Goal: Transaction & Acquisition: Purchase product/service

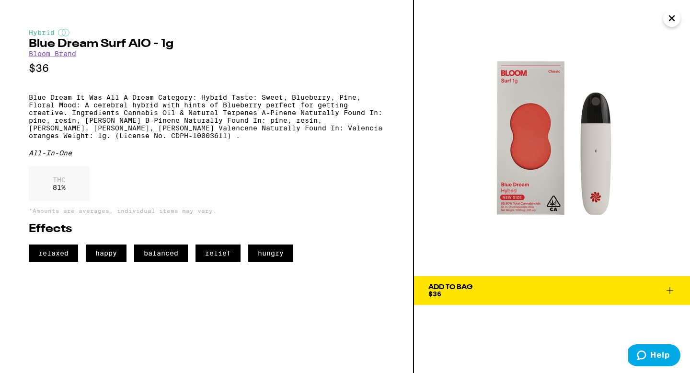
click at [512, 293] on span "Add To Bag $36" at bounding box center [551, 290] width 247 height 13
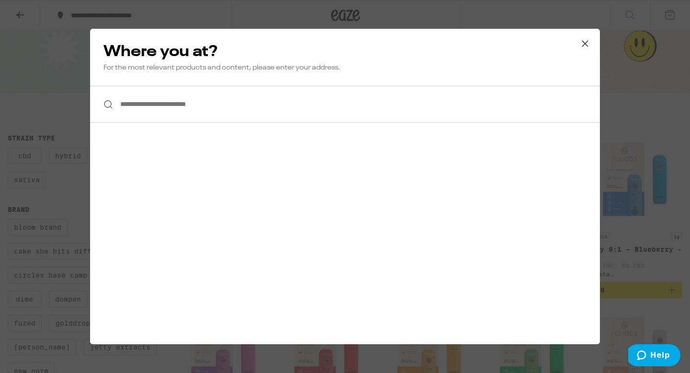
click at [242, 102] on input "**********" at bounding box center [345, 104] width 510 height 37
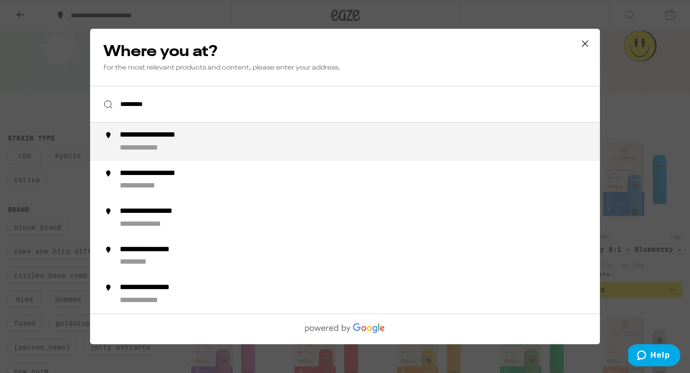
click at [188, 152] on div "**********" at bounding box center [364, 141] width 489 height 23
type input "**********"
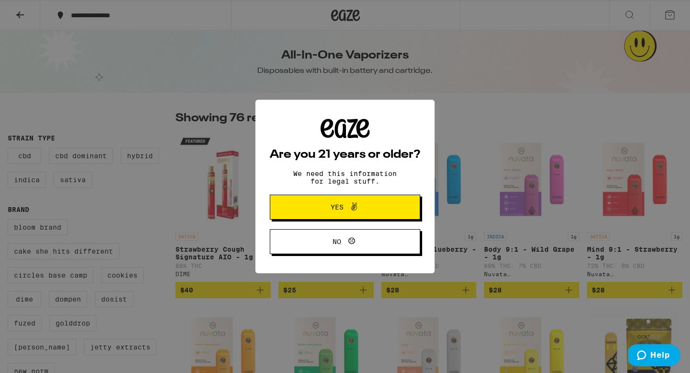
click at [329, 212] on span "Yes" at bounding box center [345, 207] width 73 height 12
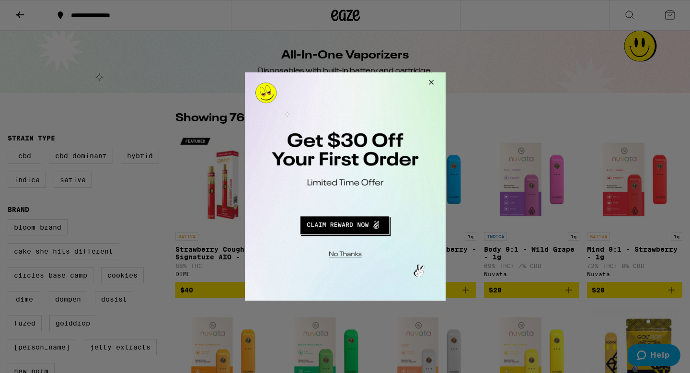
click at [339, 225] on button "Redirect to URL" at bounding box center [344, 223] width 167 height 23
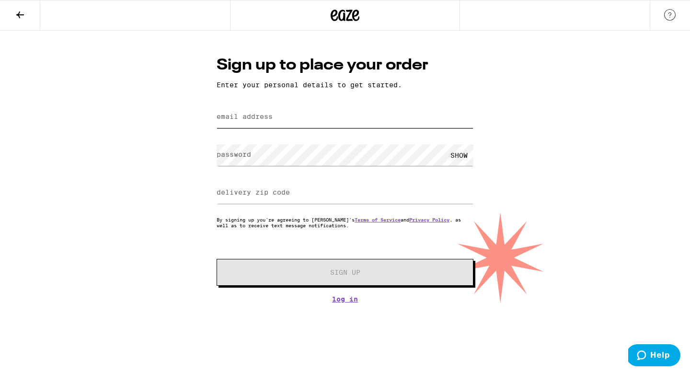
click at [287, 120] on input "email address" at bounding box center [345, 117] width 257 height 22
type input "jikathleen467@gmail.com"
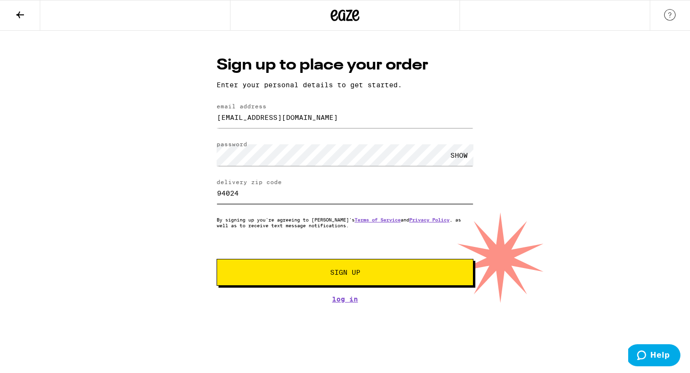
type input "94024"
click at [454, 156] on div "SHOW" at bounding box center [459, 155] width 29 height 22
click at [454, 156] on div "HIDE" at bounding box center [459, 155] width 29 height 22
click at [341, 268] on button "Sign Up" at bounding box center [345, 272] width 257 height 27
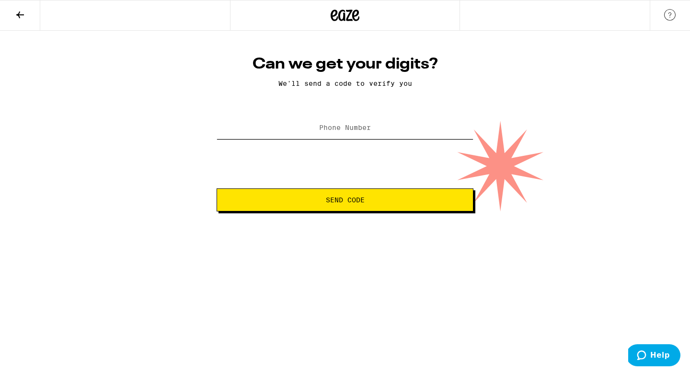
click at [360, 121] on input "Phone Number" at bounding box center [345, 128] width 257 height 22
type input "(650) 776-6118"
click at [356, 201] on span "Send Code" at bounding box center [345, 199] width 39 height 7
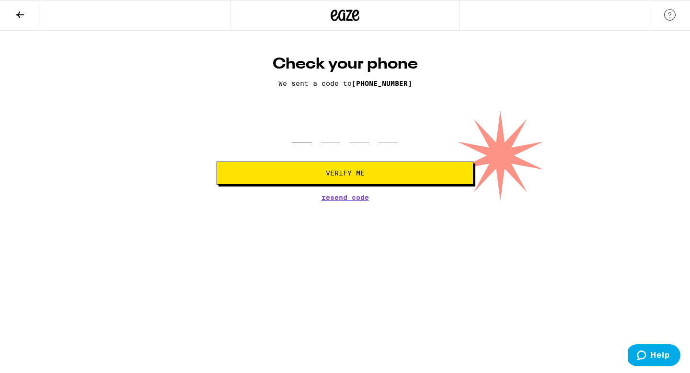
click at [292, 137] on input "tel" at bounding box center [301, 128] width 19 height 28
type input "7"
type input "4"
type input "8"
type input "0"
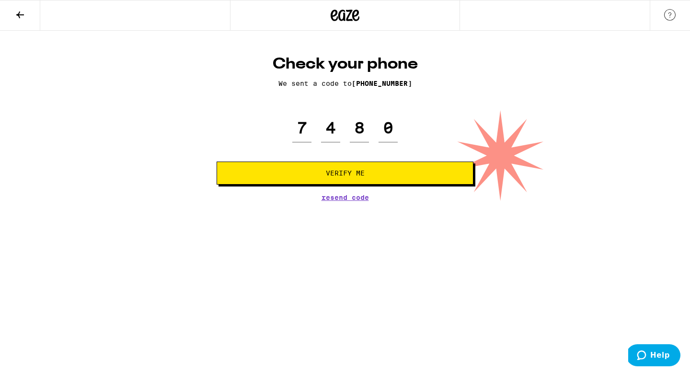
click at [315, 188] on div "Check your phone We sent a code to (650) 776-6118 7 4 8 0 Verify Me Resend Code" at bounding box center [345, 128] width 276 height 146
click at [310, 180] on button "Verify Me" at bounding box center [345, 172] width 257 height 23
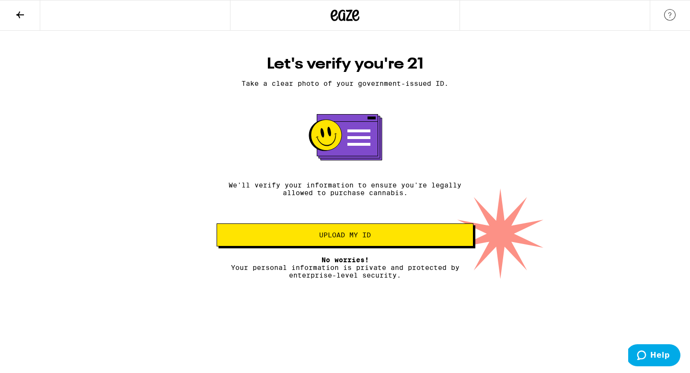
click at [328, 246] on button "Upload my ID" at bounding box center [345, 234] width 257 height 23
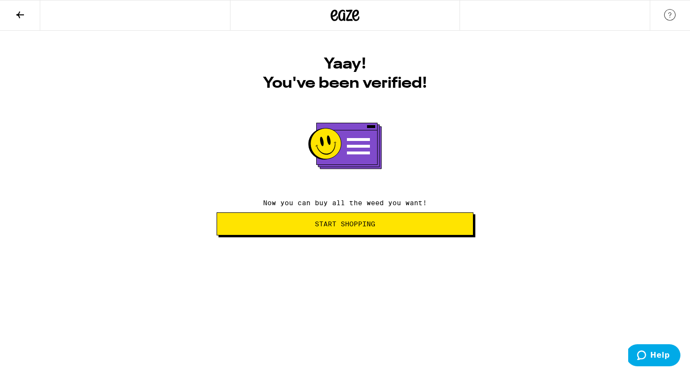
click at [348, 235] on button "Start Shopping" at bounding box center [345, 223] width 257 height 23
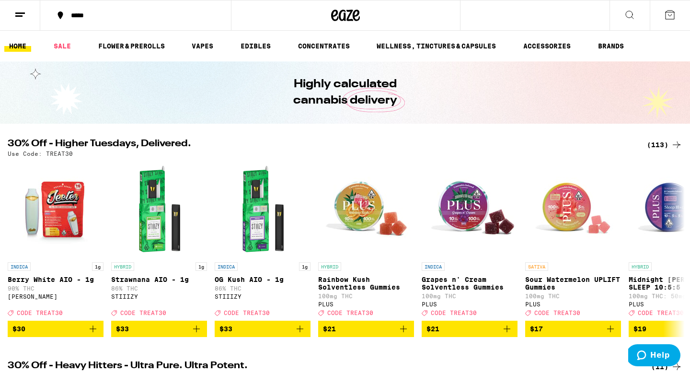
click at [625, 12] on icon at bounding box center [629, 14] width 11 height 11
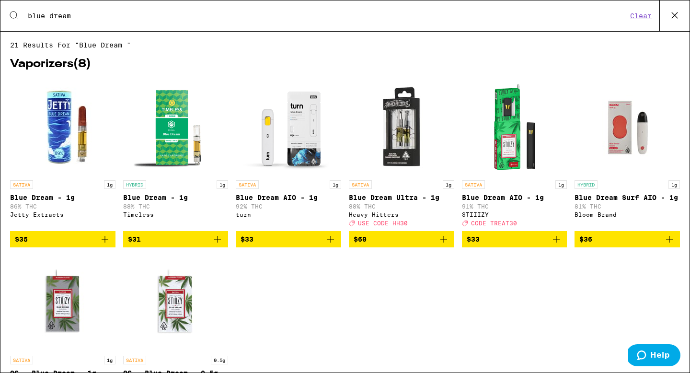
type input "blue dream"
click at [616, 130] on img "Open page for Blue Dream Surf AIO - 1g from Bloom Brand" at bounding box center [627, 128] width 96 height 96
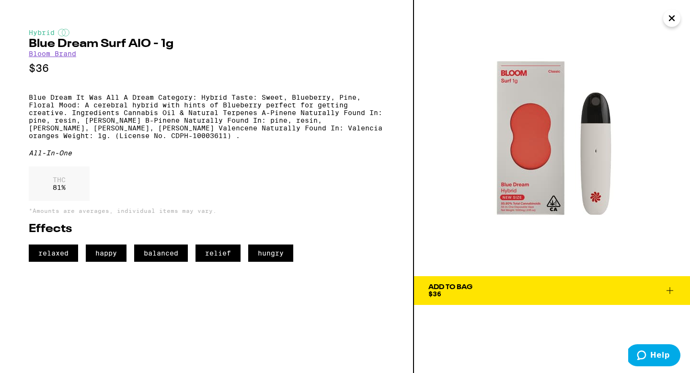
click at [501, 291] on span "Add To Bag $36" at bounding box center [551, 290] width 247 height 13
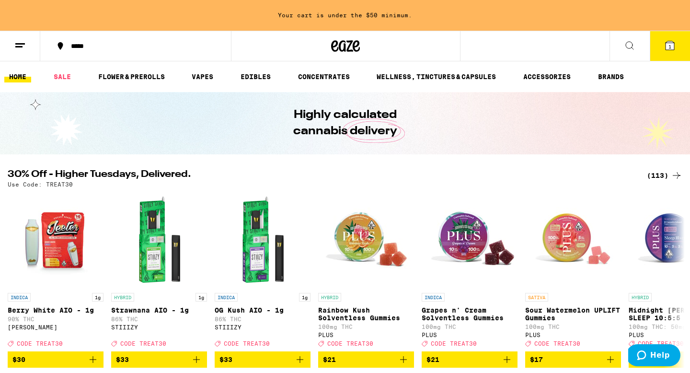
click at [660, 48] on button "1" at bounding box center [670, 46] width 40 height 30
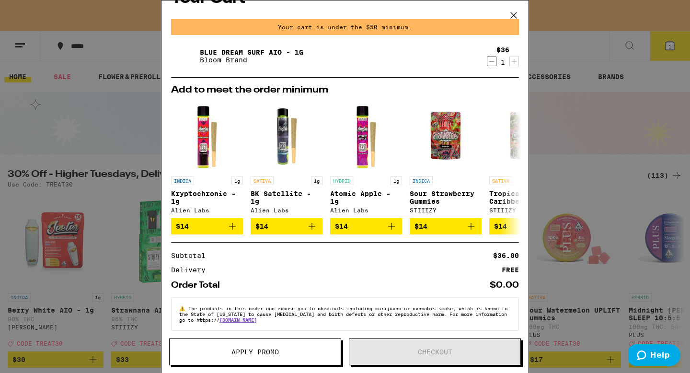
scroll to position [31, 0]
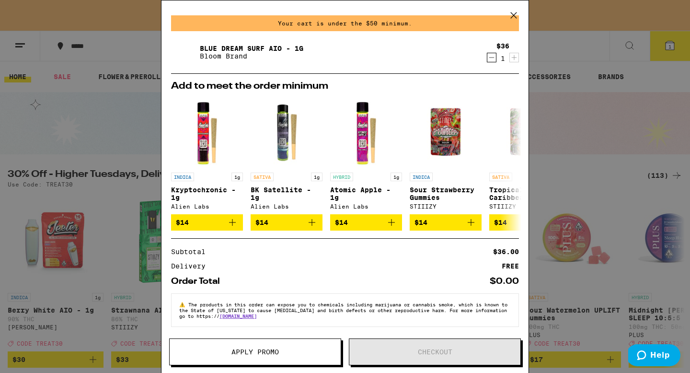
click at [509, 13] on icon at bounding box center [513, 15] width 14 height 14
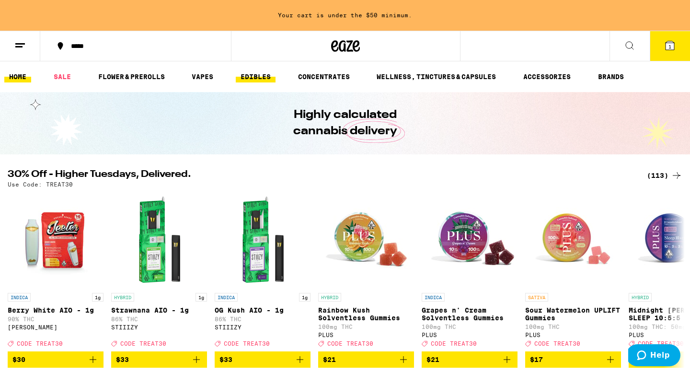
click at [264, 82] on link "EDIBLES" at bounding box center [256, 76] width 40 height 11
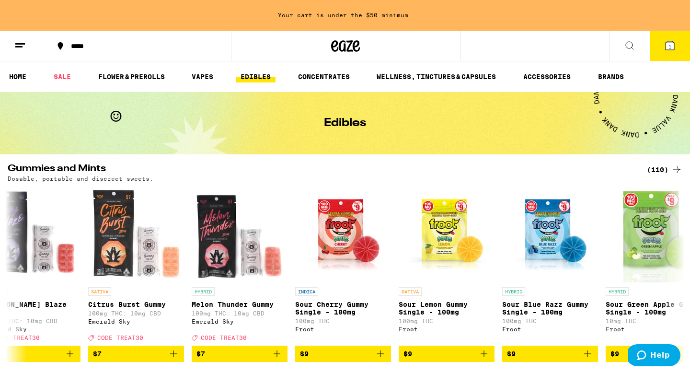
click at [654, 168] on div "(110)" at bounding box center [664, 169] width 35 height 11
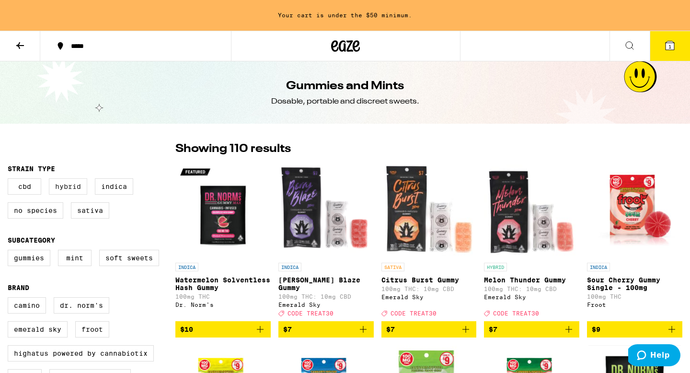
click at [77, 183] on label "Hybrid" at bounding box center [68, 186] width 38 height 16
click at [10, 180] on input "Hybrid" at bounding box center [10, 180] width 0 height 0
checkbox input "true"
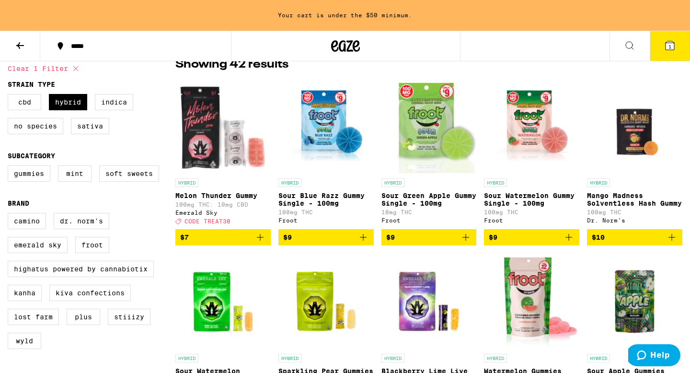
scroll to position [92, 0]
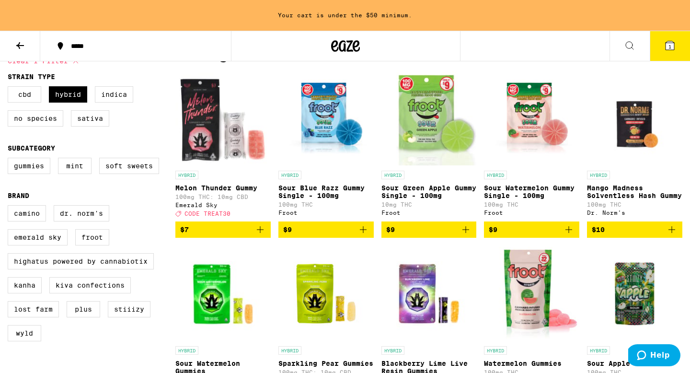
click at [631, 119] on img "Open page for Mango Madness Solventless Hash Gummy from Dr. Norm's" at bounding box center [634, 118] width 95 height 96
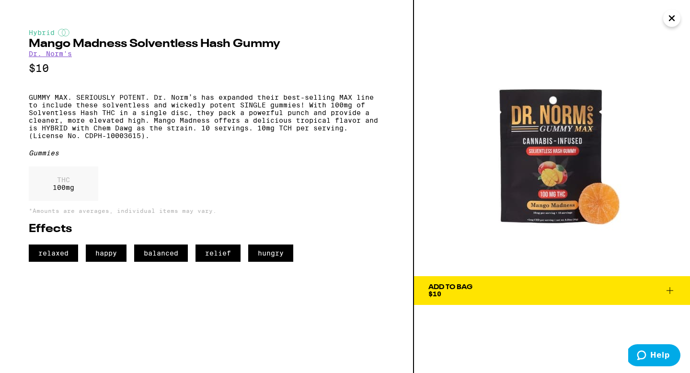
click at [675, 21] on icon "Close" at bounding box center [671, 18] width 11 height 14
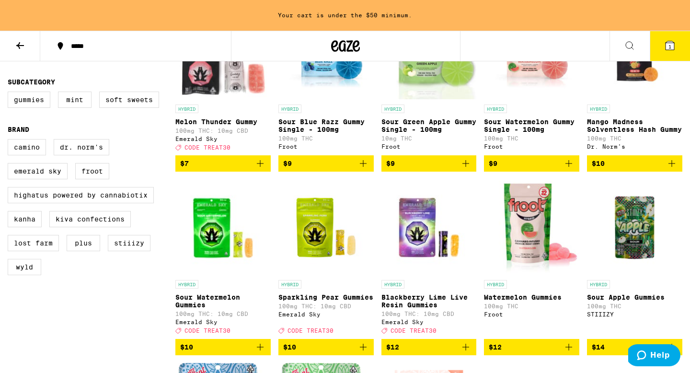
scroll to position [159, 0]
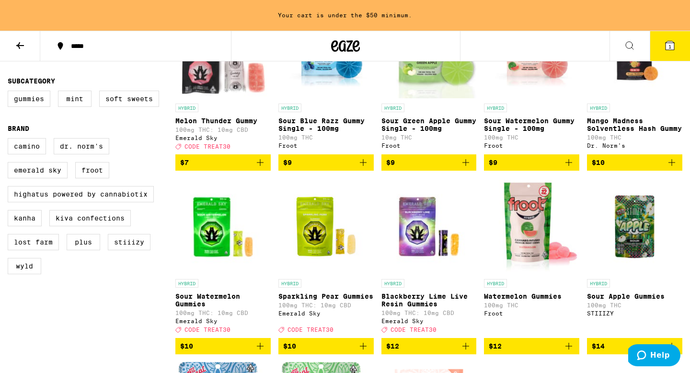
click at [312, 227] on img "Open page for Sparkling Pear Gummies from Emerald Sky" at bounding box center [325, 226] width 95 height 96
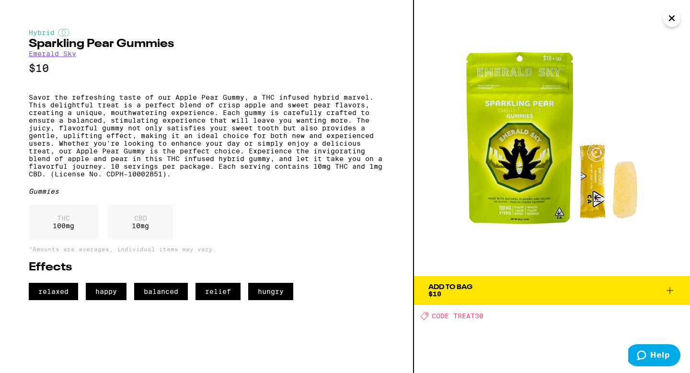
click at [463, 286] on div "Add To Bag" at bounding box center [450, 287] width 44 height 7
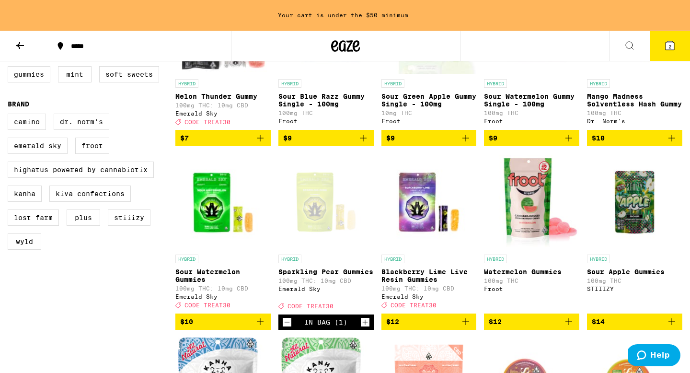
scroll to position [187, 0]
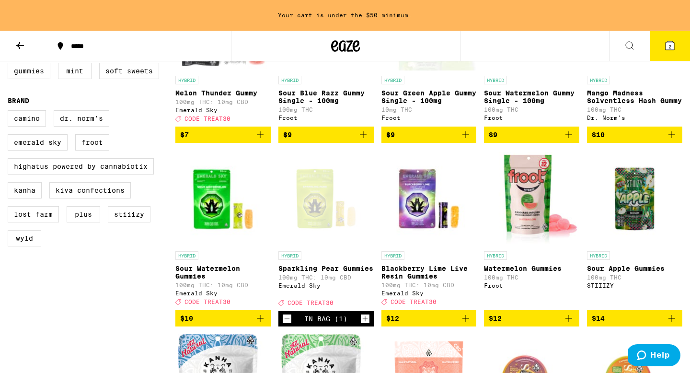
click at [419, 211] on img "Open page for Blackberry Lime Live Resin Gummies from Emerald Sky" at bounding box center [428, 198] width 95 height 96
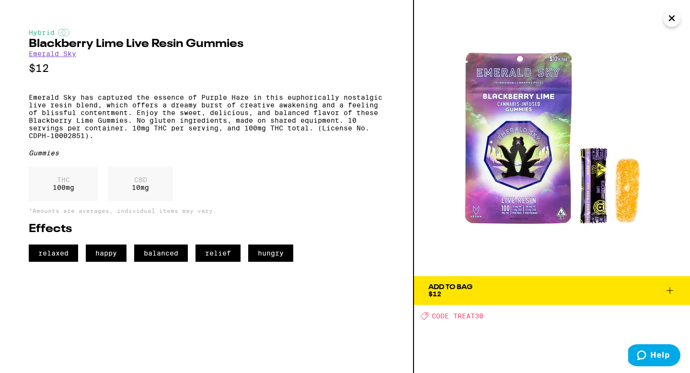
click at [666, 16] on icon "Close" at bounding box center [671, 18] width 11 height 14
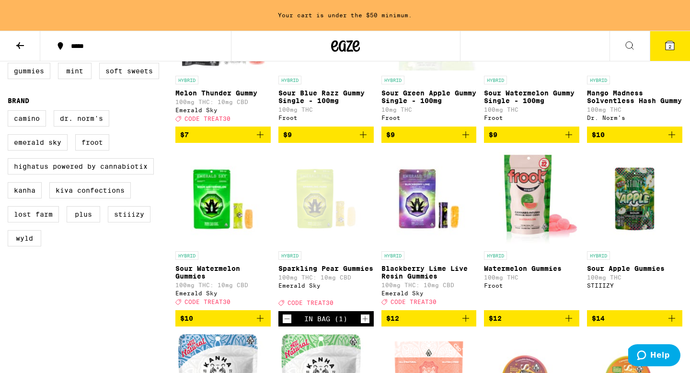
click at [311, 211] on div "Open page for Sparkling Pear Gummies from Emerald Sky" at bounding box center [325, 198] width 95 height 96
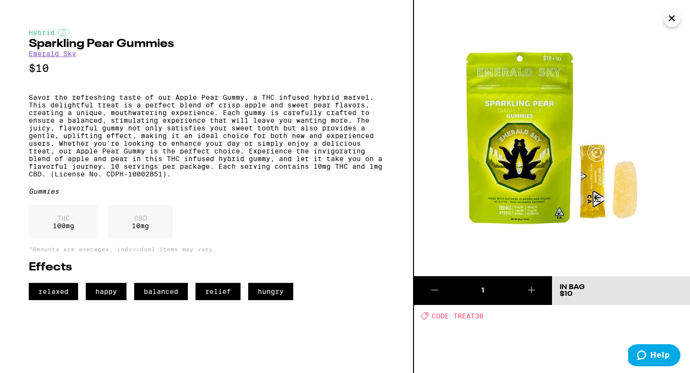
click at [673, 17] on icon "Close" at bounding box center [671, 18] width 5 height 5
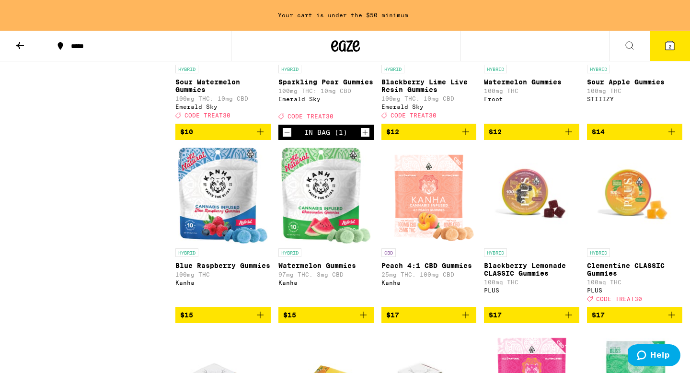
scroll to position [374, 0]
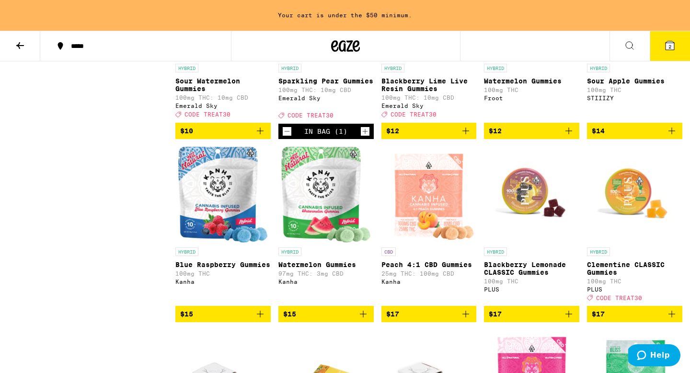
click at [239, 230] on img "Open page for Blue Raspberry Gummies from Kanha" at bounding box center [223, 195] width 90 height 96
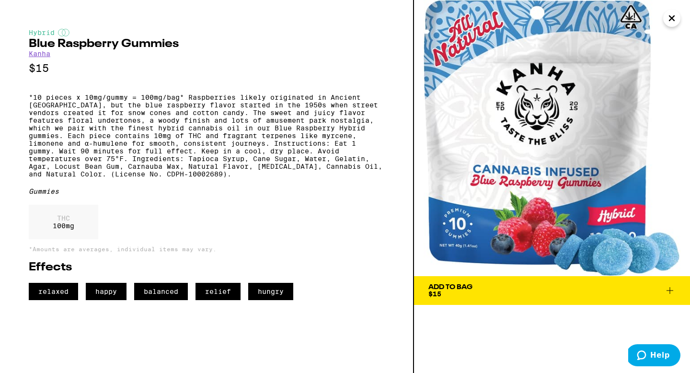
click at [672, 19] on icon "Close" at bounding box center [671, 18] width 5 height 5
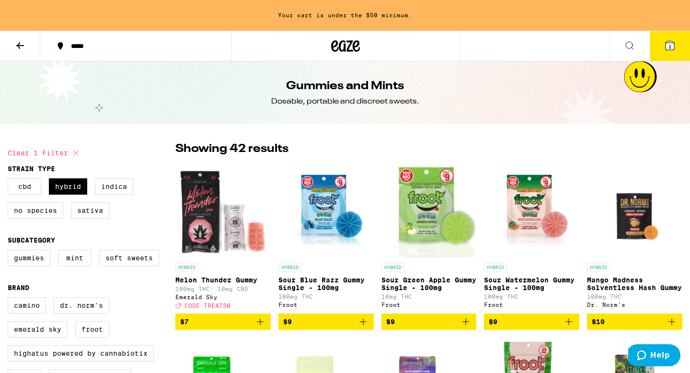
click at [663, 35] on button "2" at bounding box center [670, 46] width 40 height 30
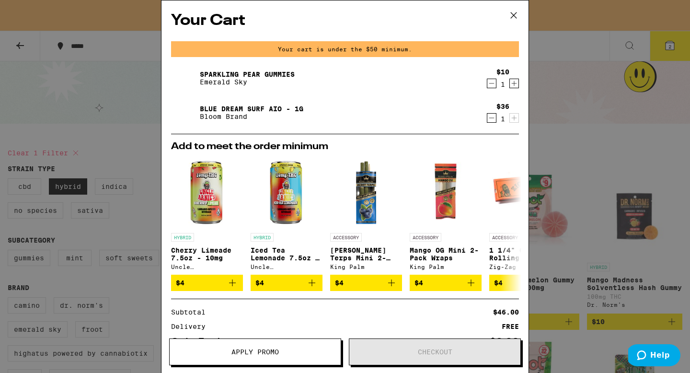
click at [261, 359] on button "Apply Promo" at bounding box center [255, 351] width 172 height 27
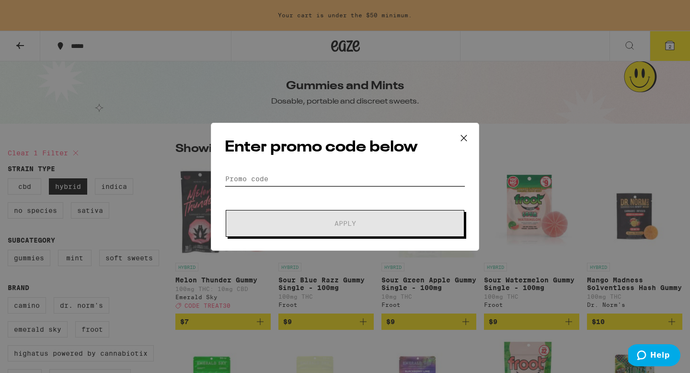
click at [262, 174] on input "Promo Code" at bounding box center [345, 179] width 240 height 14
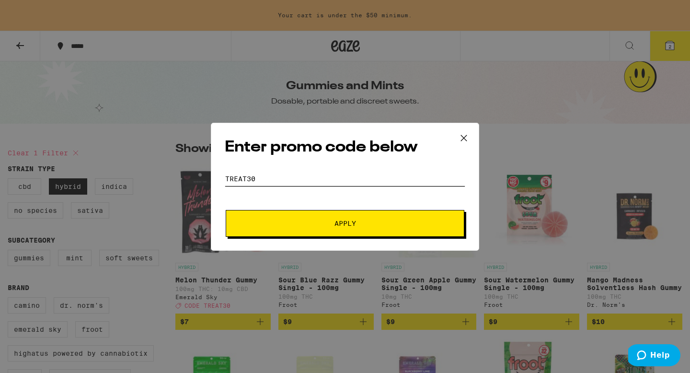
type input "treat30"
click at [226, 210] on button "Apply" at bounding box center [345, 223] width 239 height 27
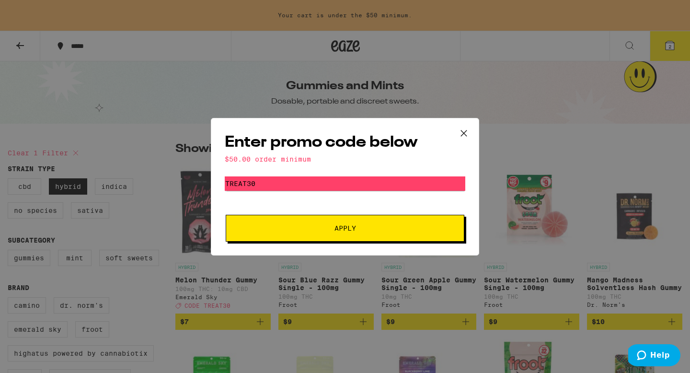
click at [258, 221] on button "Apply" at bounding box center [345, 228] width 239 height 27
click at [462, 133] on icon at bounding box center [464, 133] width 14 height 14
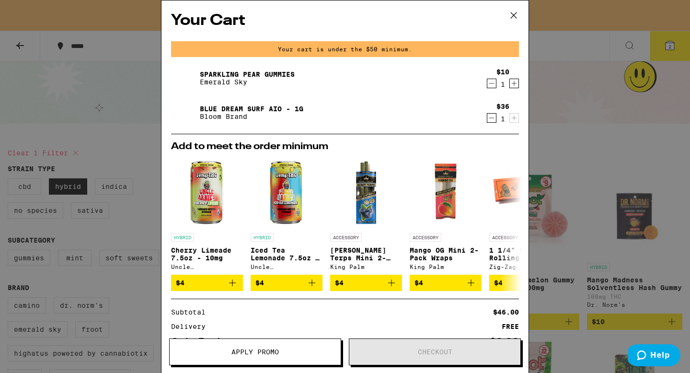
click at [511, 17] on icon at bounding box center [513, 15] width 14 height 14
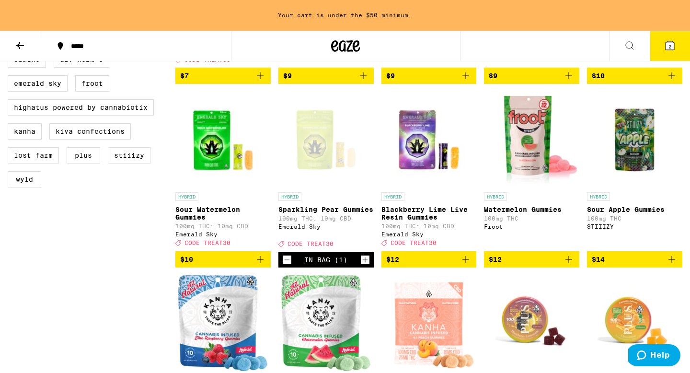
scroll to position [242, 0]
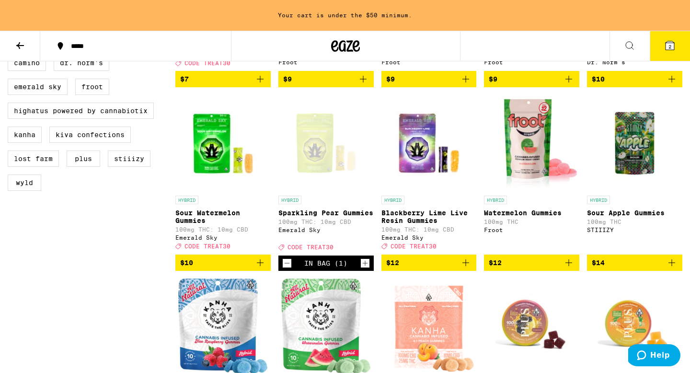
click at [674, 46] on icon at bounding box center [669, 45] width 11 height 11
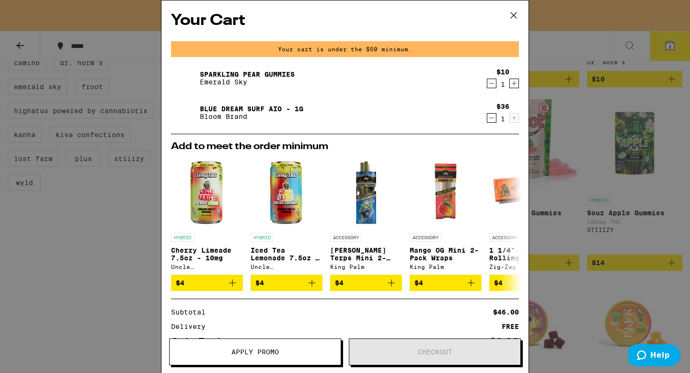
click at [81, 289] on div "Your Cart Your cart is under the $50 minimum. Sparkling Pear Gummies Emerald Sk…" at bounding box center [345, 186] width 690 height 373
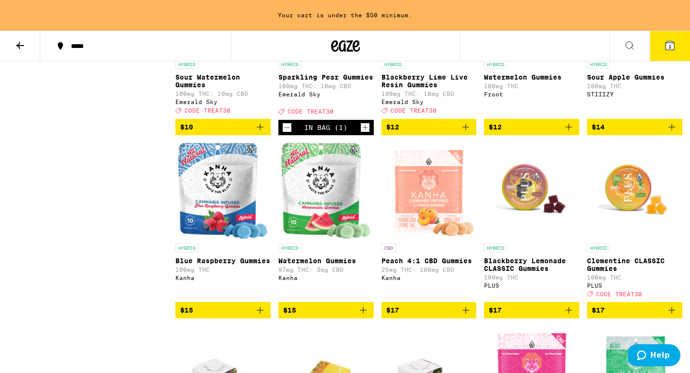
scroll to position [379, 0]
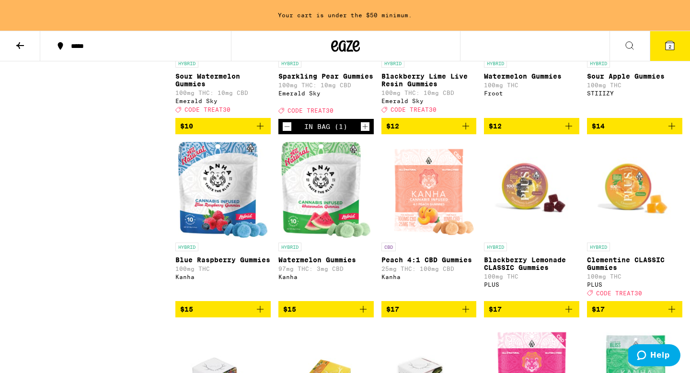
click at [212, 206] on img "Open page for Blue Raspberry Gummies from Kanha" at bounding box center [223, 190] width 90 height 96
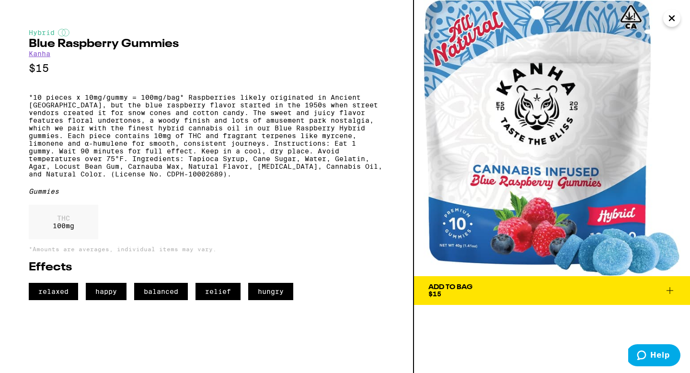
click at [666, 19] on icon "Close" at bounding box center [671, 18] width 11 height 14
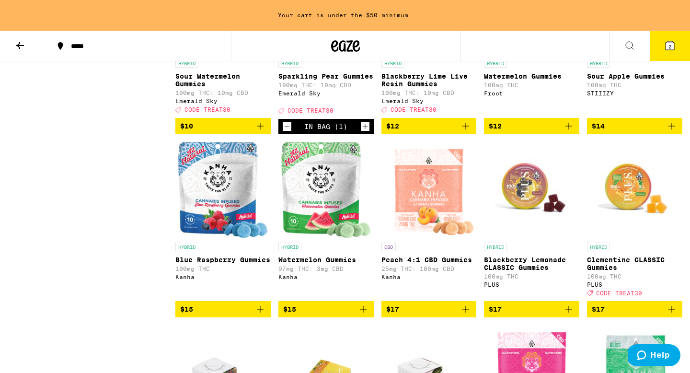
click at [329, 222] on img "Open page for Watermelon Gummies from Kanha" at bounding box center [326, 190] width 90 height 96
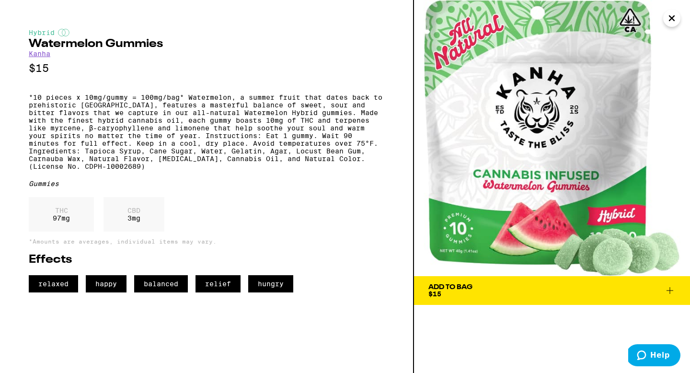
click at [672, 10] on button "Close" at bounding box center [671, 18] width 17 height 17
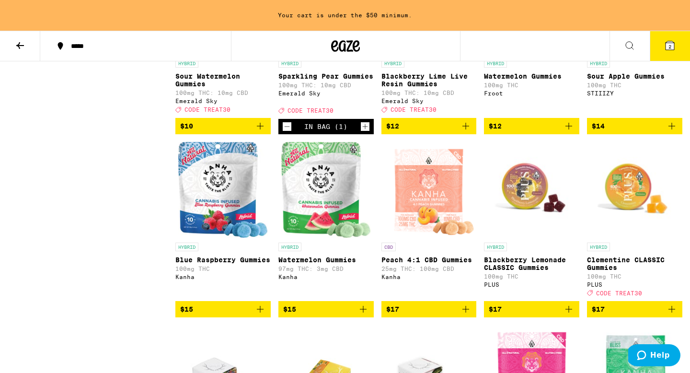
click at [450, 214] on img "Open page for Peach 4:1 CBD Gummies from Kanha" at bounding box center [429, 190] width 94 height 96
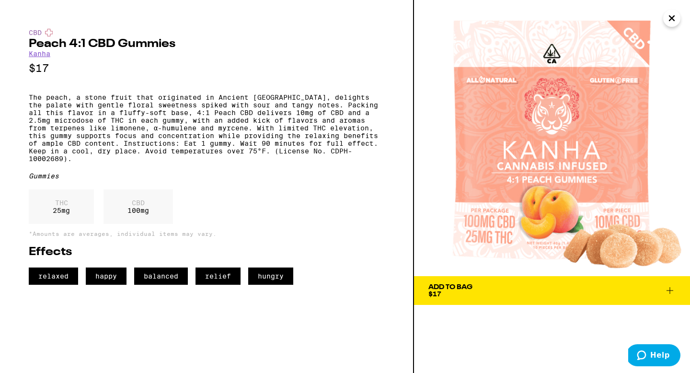
click at [667, 19] on icon "Close" at bounding box center [671, 18] width 11 height 14
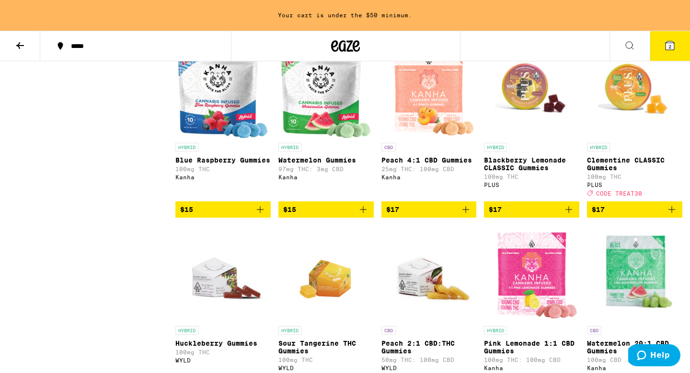
scroll to position [488, 0]
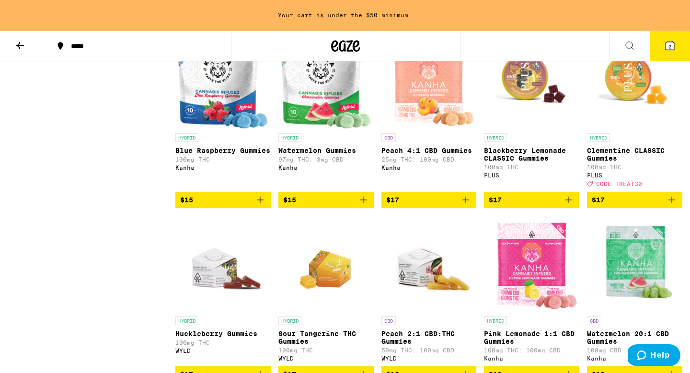
click at [543, 81] on img "Open page for Blackberry Lemonade CLASSIC Gummies from PLUS" at bounding box center [531, 81] width 95 height 96
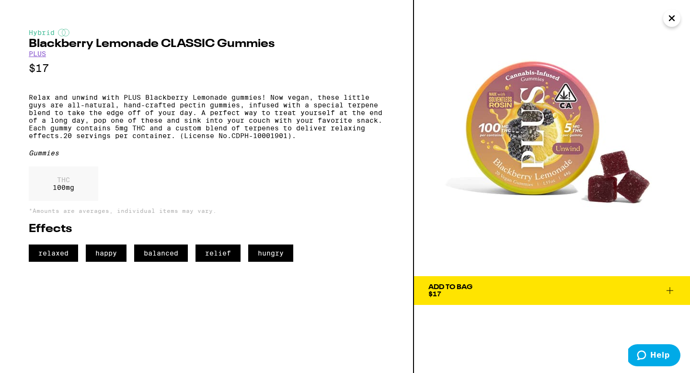
click at [671, 19] on icon "Close" at bounding box center [671, 18] width 5 height 5
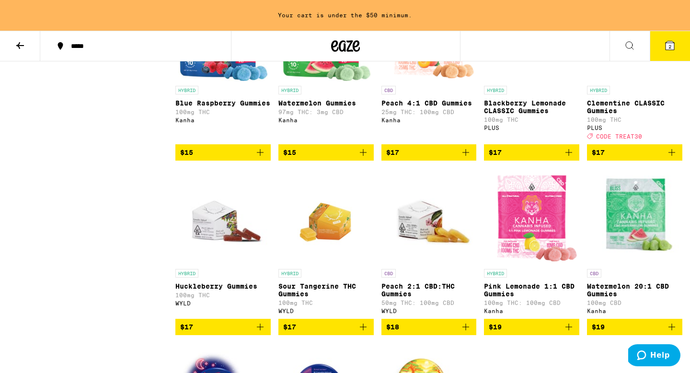
scroll to position [564, 0]
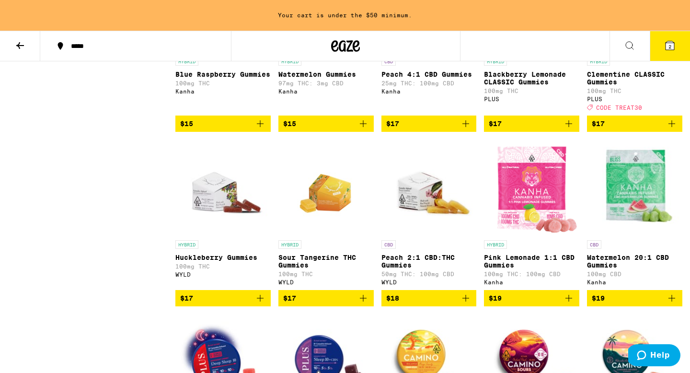
click at [216, 222] on img "Open page for Huckleberry Gummies from WYLD" at bounding box center [222, 187] width 95 height 96
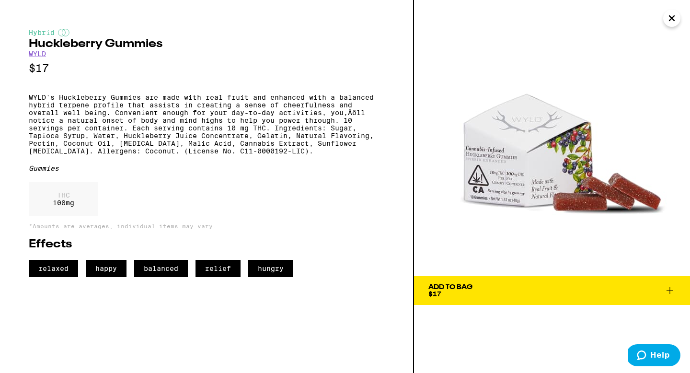
click at [667, 22] on icon "Close" at bounding box center [671, 18] width 11 height 14
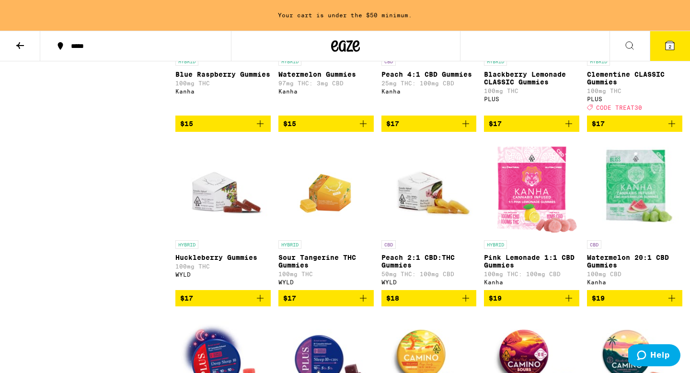
click at [429, 234] on img "Open page for Peach 2:1 CBD:THC Gummies from WYLD" at bounding box center [428, 187] width 95 height 96
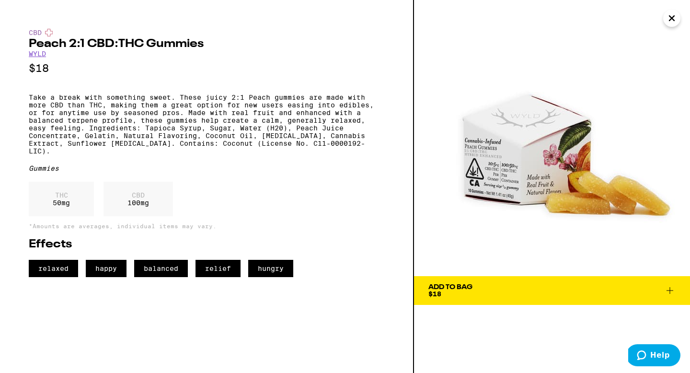
click at [669, 17] on icon "Close" at bounding box center [671, 18] width 11 height 14
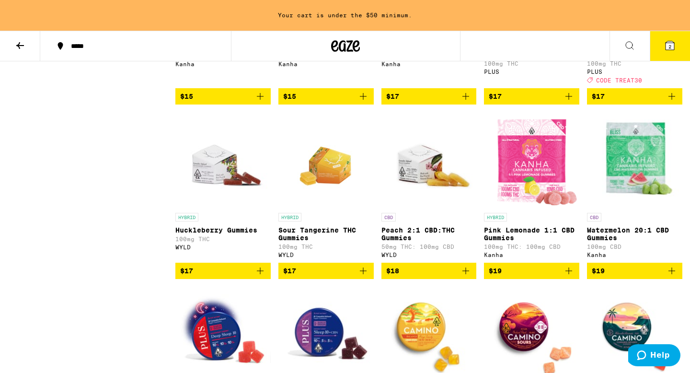
scroll to position [592, 0]
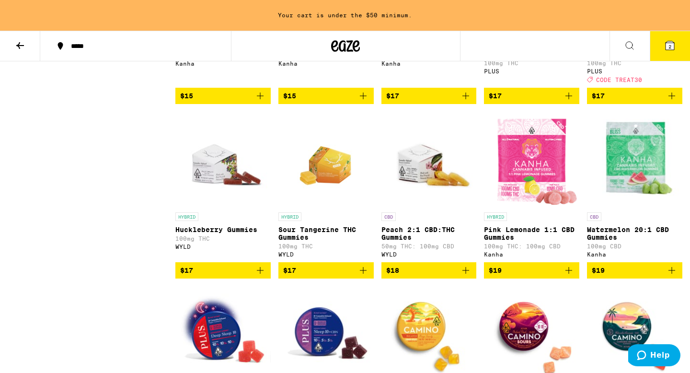
click at [542, 194] on img "Open page for Pink Lemonade 1:1 CBD Gummies from Kanha" at bounding box center [532, 160] width 94 height 96
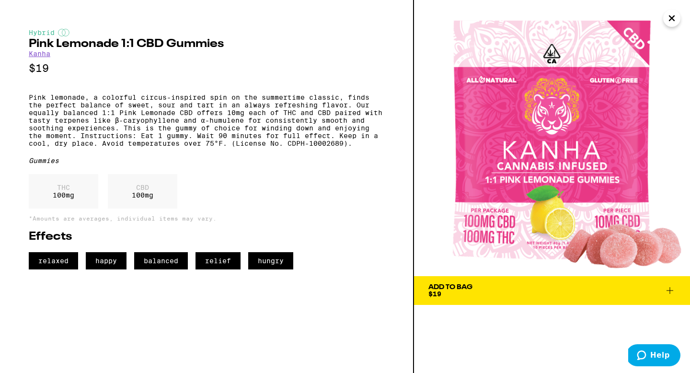
click at [667, 15] on icon "Close" at bounding box center [671, 18] width 11 height 14
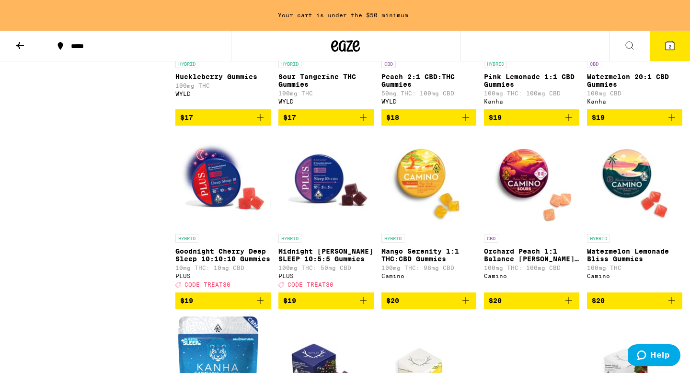
scroll to position [746, 0]
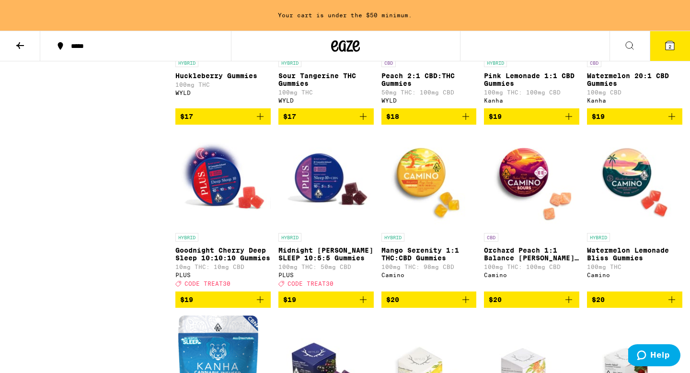
click at [507, 203] on img "Open page for Orchard Peach 1:1 Balance Sours Gummies from Camino" at bounding box center [531, 180] width 95 height 96
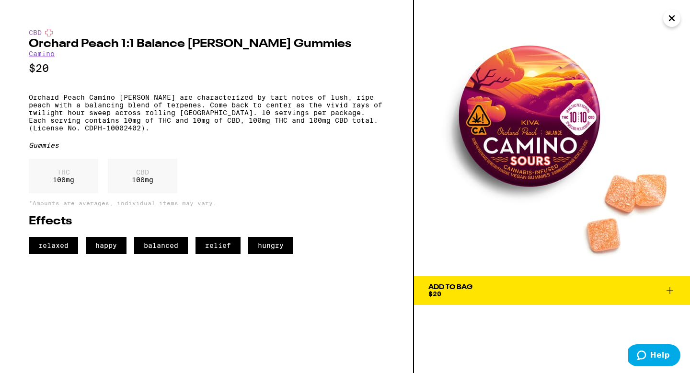
click at [668, 16] on icon "Close" at bounding box center [671, 18] width 11 height 14
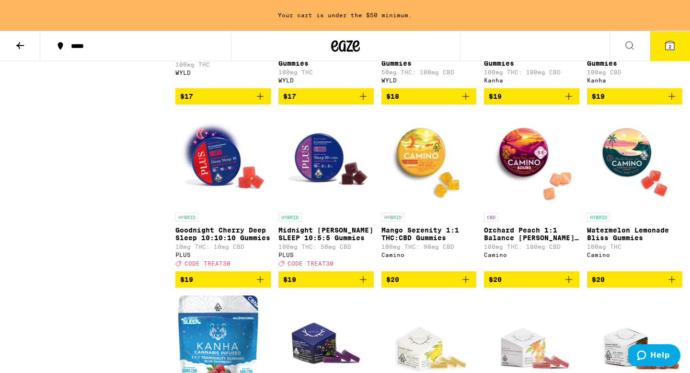
scroll to position [793, 0]
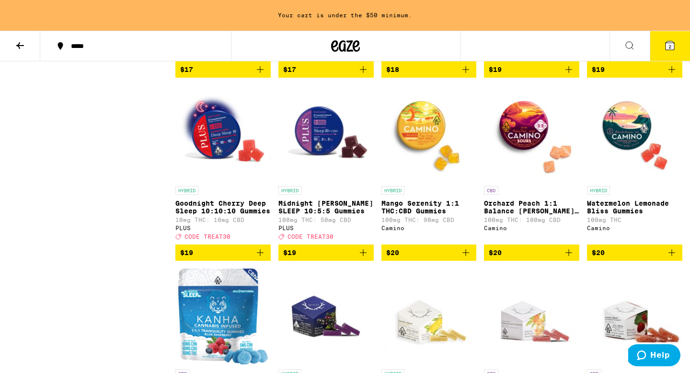
click at [614, 174] on img "Open page for Watermelon Lemonade Bliss Gummies from Camino" at bounding box center [634, 133] width 95 height 96
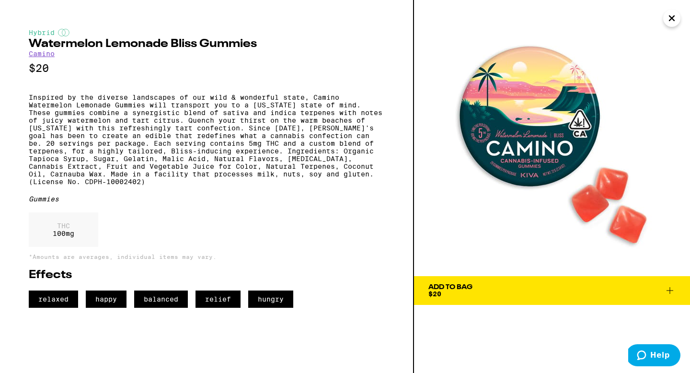
click at [667, 20] on icon "Close" at bounding box center [671, 18] width 11 height 14
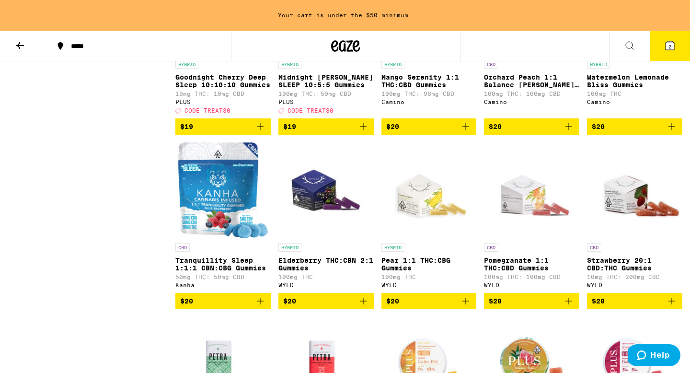
scroll to position [942, 0]
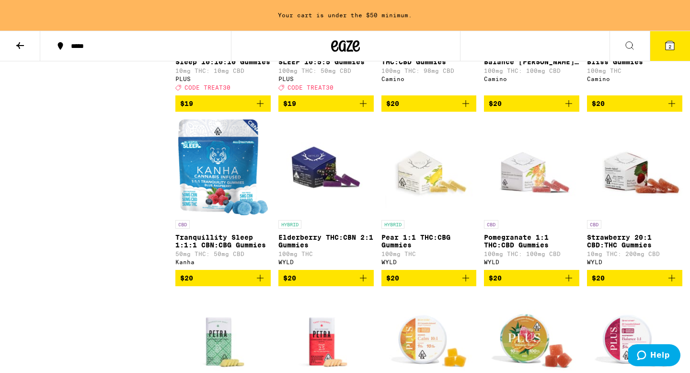
click at [337, 215] on img "Open page for Elderberry THC:CBN 2:1 Gummies from WYLD" at bounding box center [325, 167] width 95 height 96
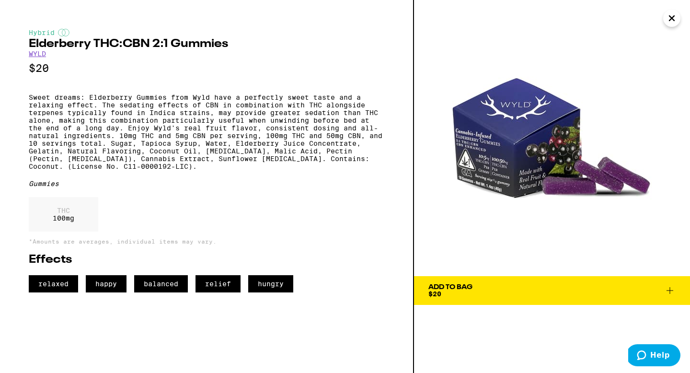
click at [676, 15] on icon "Close" at bounding box center [671, 18] width 11 height 14
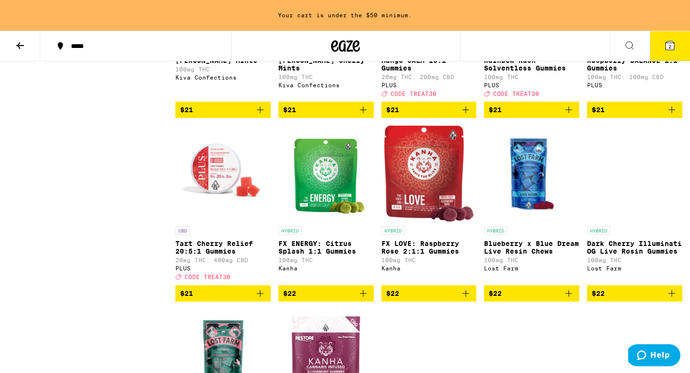
scroll to position [1319, 0]
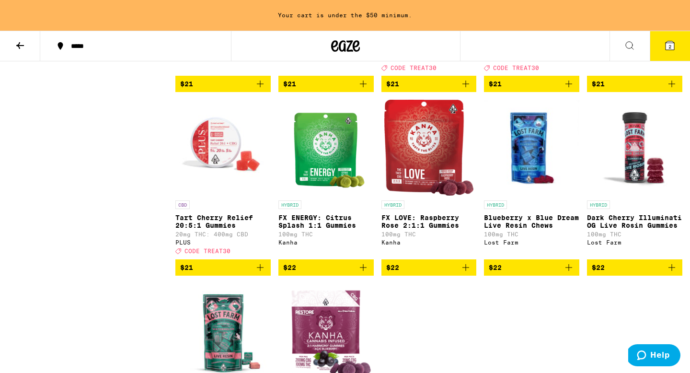
click at [539, 183] on img "Open page for Blueberry x Blue Dream Live Resin Chews from Lost Farm" at bounding box center [531, 148] width 95 height 96
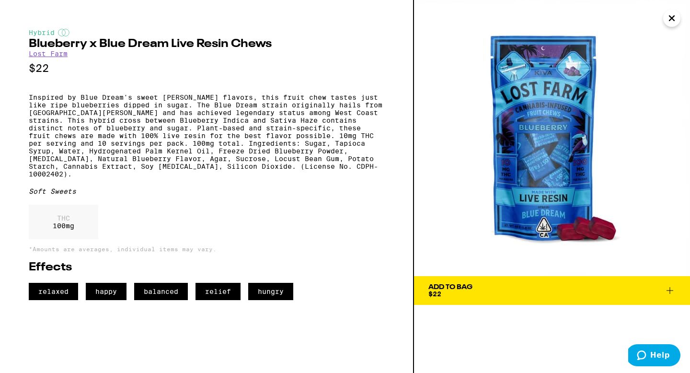
click at [671, 15] on icon "Close" at bounding box center [671, 18] width 11 height 14
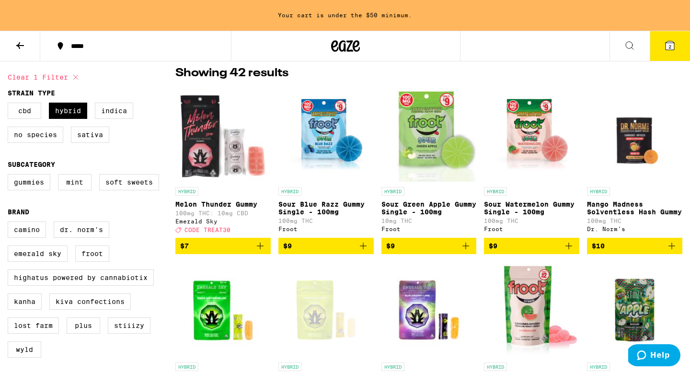
scroll to position [83, 0]
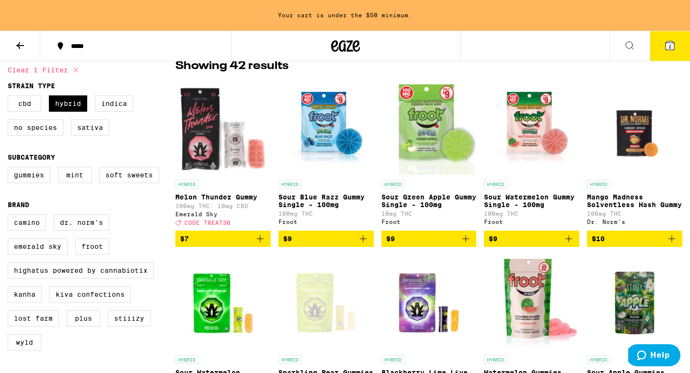
click at [236, 142] on img "Open page for Melon Thunder Gummy from Emerald Sky" at bounding box center [222, 127] width 95 height 96
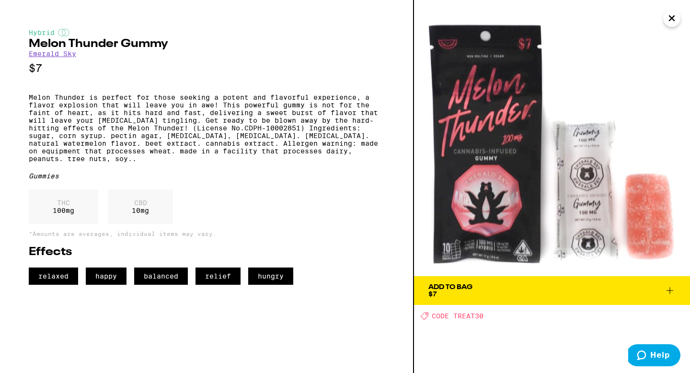
click at [666, 14] on icon "Close" at bounding box center [671, 18] width 11 height 14
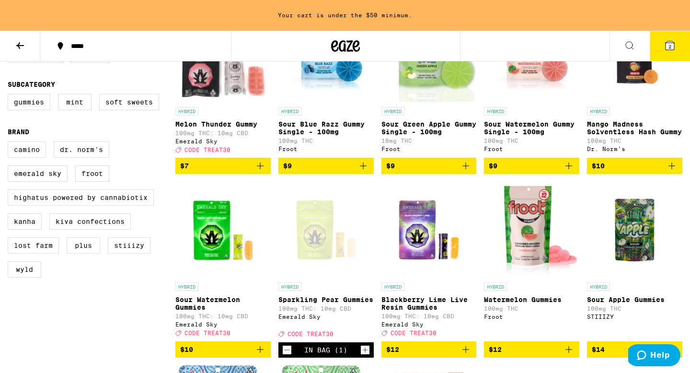
scroll to position [159, 0]
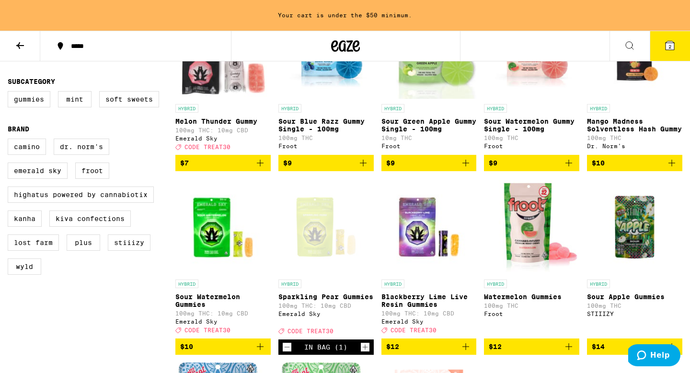
click at [340, 252] on div "Open page for Sparkling Pear Gummies from Emerald Sky" at bounding box center [325, 227] width 95 height 96
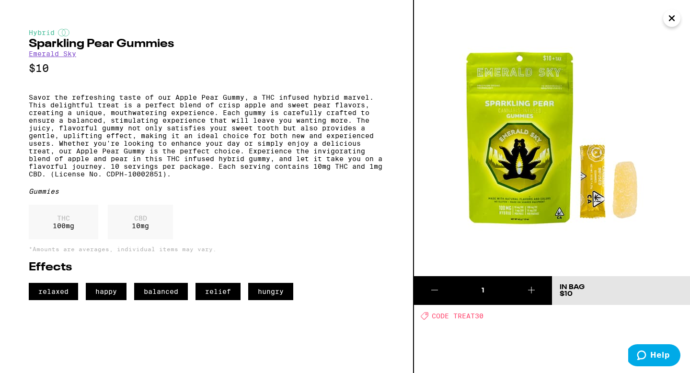
click at [670, 14] on icon "Close" at bounding box center [671, 18] width 11 height 14
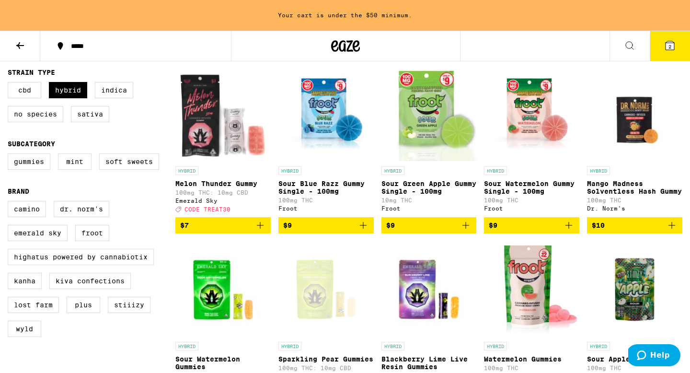
scroll to position [92, 0]
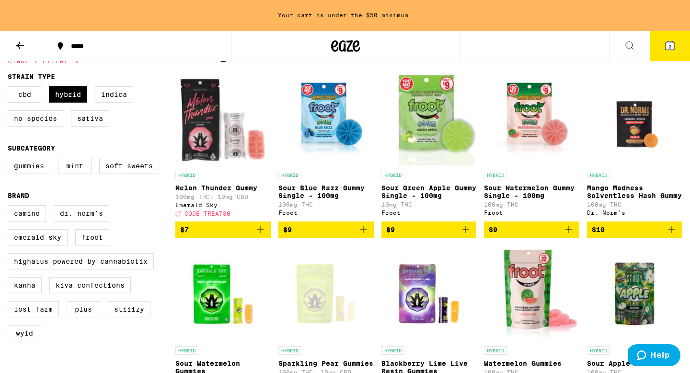
click at [406, 124] on img "Open page for Sour Green Apple Gummy Single - 100mg from Froot" at bounding box center [428, 118] width 95 height 96
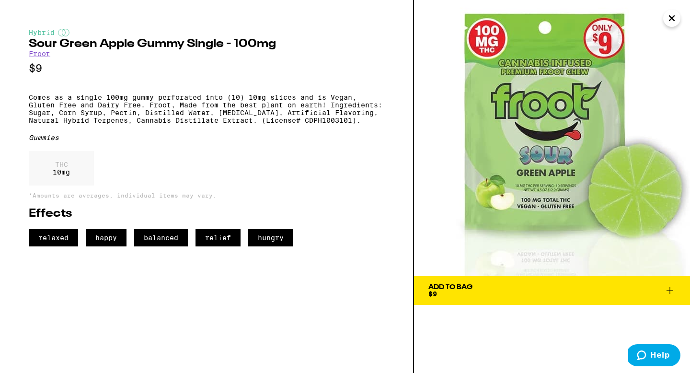
click at [670, 15] on icon "Close" at bounding box center [671, 18] width 11 height 14
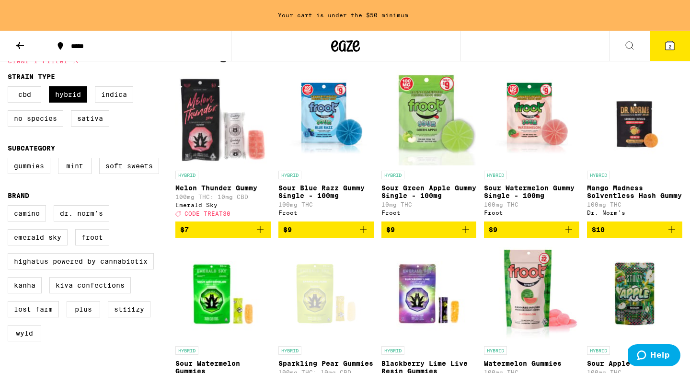
click at [331, 131] on img "Open page for Sour Blue Razz Gummy Single - 100mg from Froot" at bounding box center [325, 118] width 95 height 96
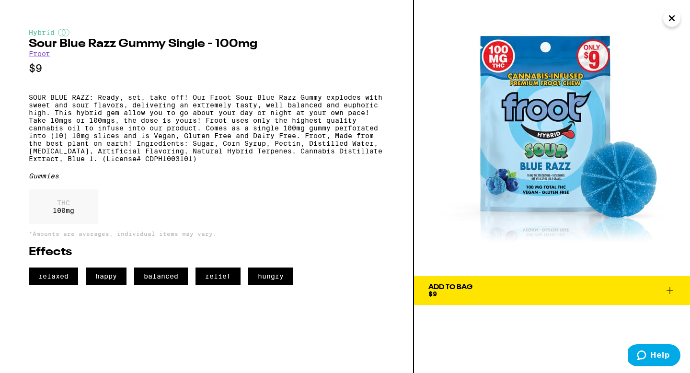
click at [673, 14] on icon "Close" at bounding box center [671, 18] width 11 height 14
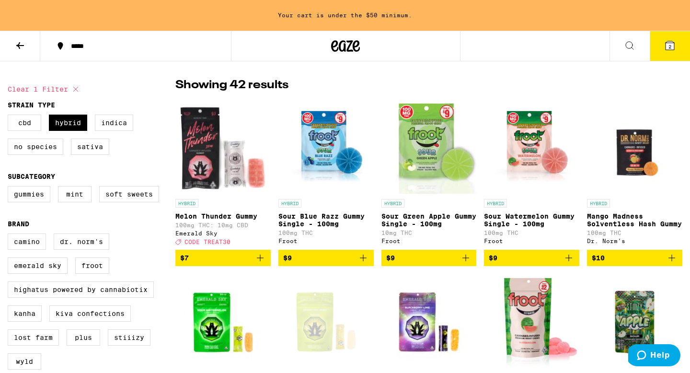
scroll to position [32, 0]
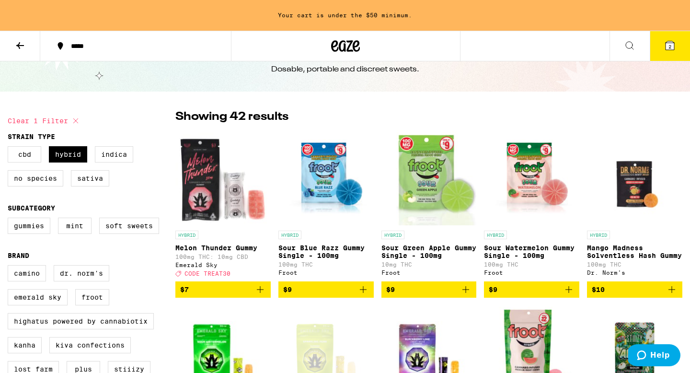
click at [614, 185] on img "Open page for Mango Madness Solventless Hash Gummy from Dr. Norm's" at bounding box center [634, 178] width 95 height 96
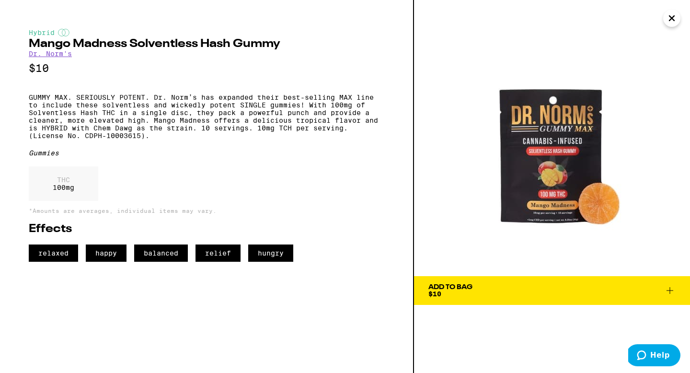
click at [667, 15] on icon "Close" at bounding box center [671, 18] width 11 height 14
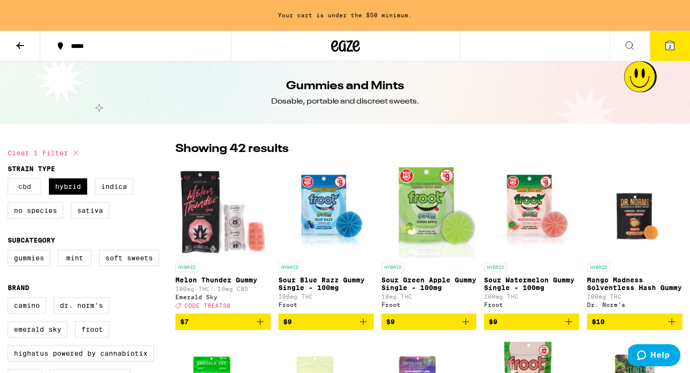
click at [21, 188] on label "CBD" at bounding box center [25, 186] width 34 height 16
click at [10, 180] on input "CBD" at bounding box center [10, 180] width 0 height 0
checkbox input "true"
click at [69, 189] on label "Hybrid" at bounding box center [68, 186] width 38 height 16
click at [10, 180] on input "Hybrid" at bounding box center [10, 180] width 0 height 0
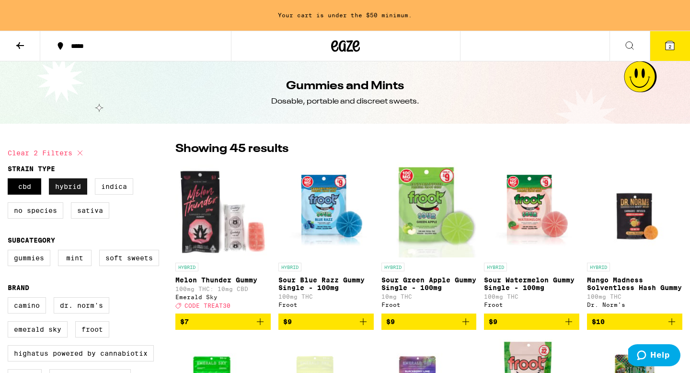
checkbox input "false"
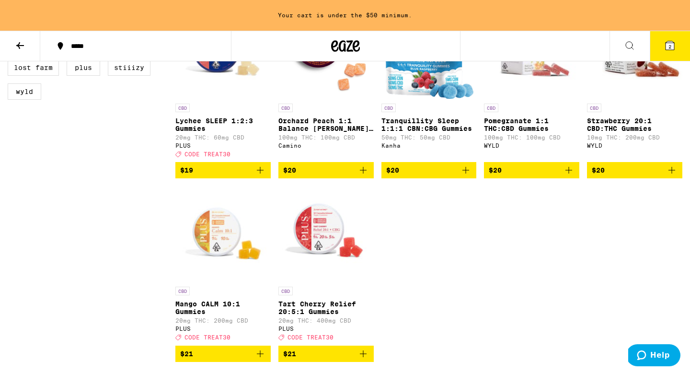
scroll to position [357, 0]
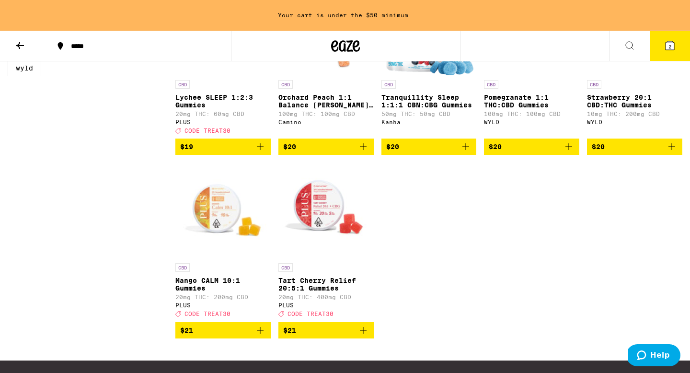
click at [278, 232] on img "Open page for Tart Cherry Relief 20:5:1 Gummies from PLUS" at bounding box center [325, 210] width 95 height 96
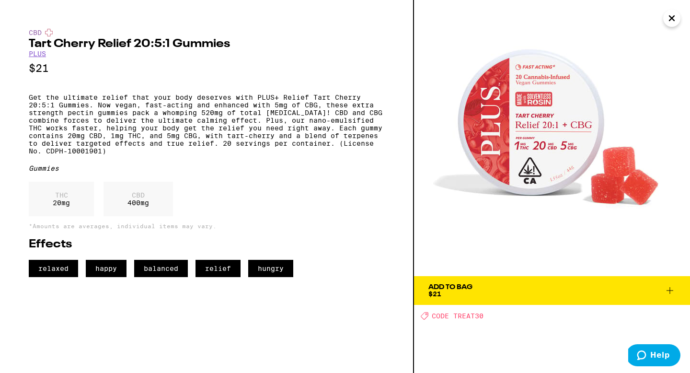
click at [675, 20] on icon "Close" at bounding box center [671, 18] width 11 height 14
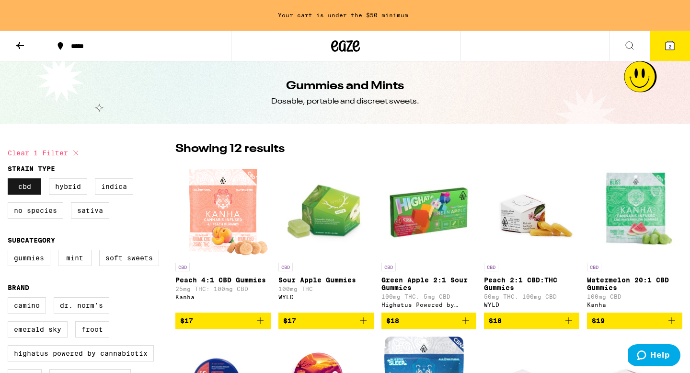
click at [35, 191] on label "CBD" at bounding box center [25, 186] width 34 height 16
click at [10, 180] on input "CBD" at bounding box center [10, 180] width 0 height 0
checkbox input "false"
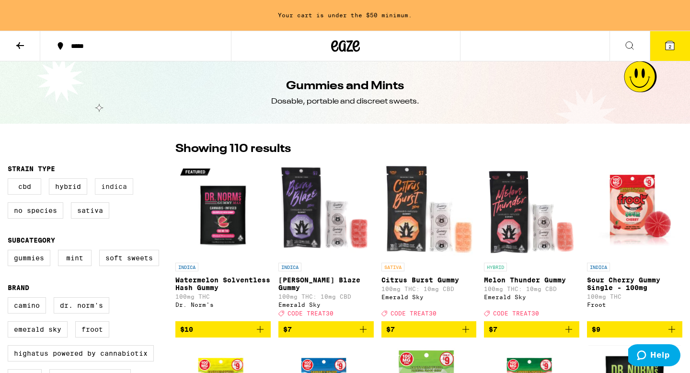
click at [124, 194] on label "Indica" at bounding box center [114, 186] width 38 height 16
click at [10, 180] on input "Indica" at bounding box center [10, 180] width 0 height 0
checkbox input "true"
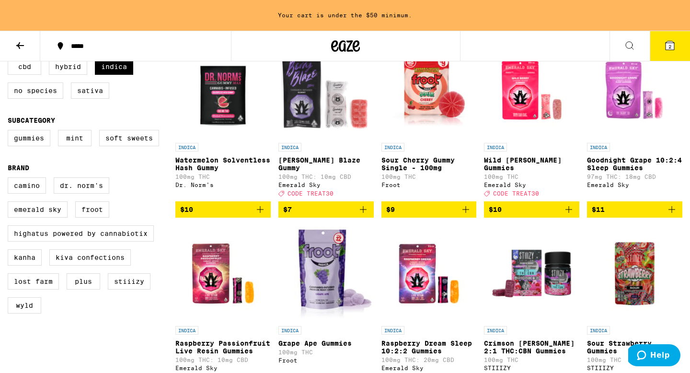
scroll to position [121, 0]
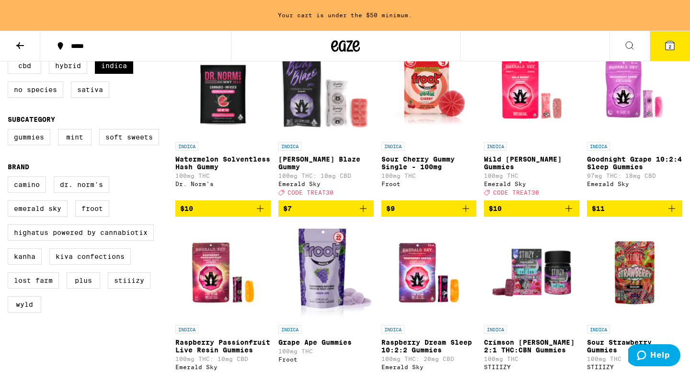
click at [404, 265] on img "Open page for Raspberry Dream Sleep 10:2:2 Gummies from Emerald Sky" at bounding box center [428, 272] width 95 height 96
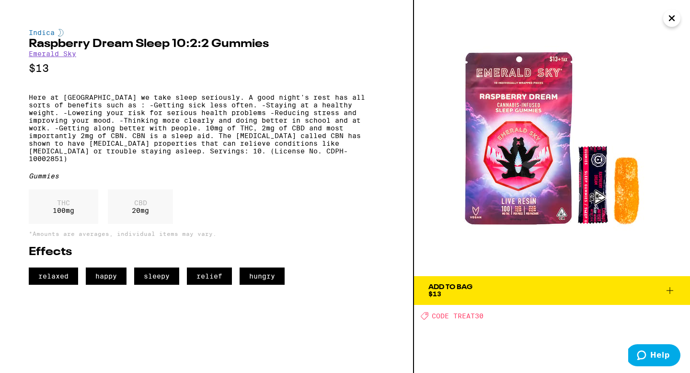
click at [674, 22] on icon "Close" at bounding box center [671, 18] width 11 height 14
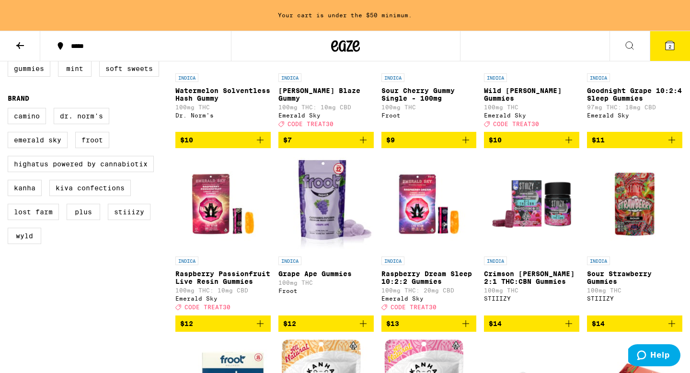
scroll to position [191, 0]
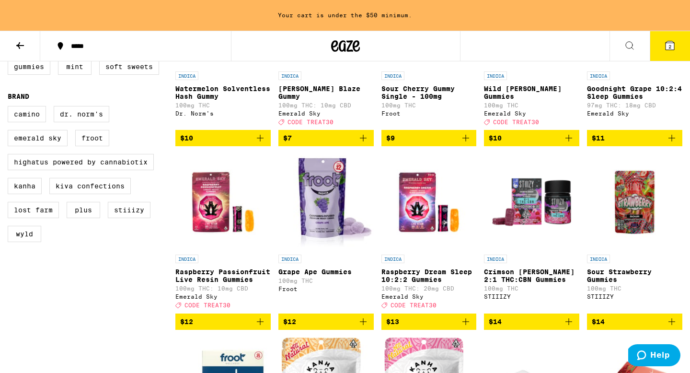
click at [541, 198] on img "Open page for Crimson Berry 2:1 THC:CBN Gummies from STIIIZY" at bounding box center [531, 202] width 95 height 96
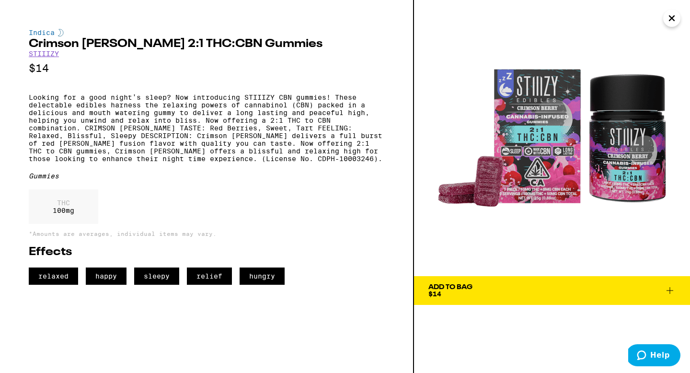
click at [668, 17] on icon "Close" at bounding box center [671, 18] width 11 height 14
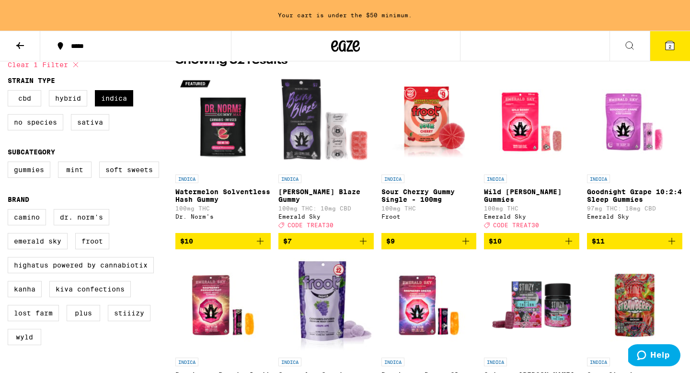
scroll to position [86, 0]
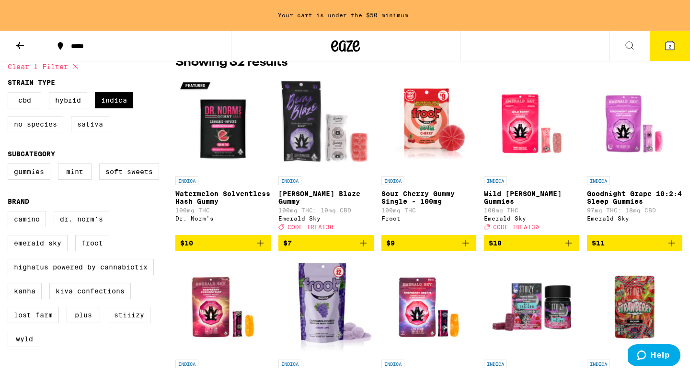
click at [96, 127] on label "Sativa" at bounding box center [90, 124] width 38 height 16
click at [10, 94] on input "Sativa" at bounding box center [10, 93] width 0 height 0
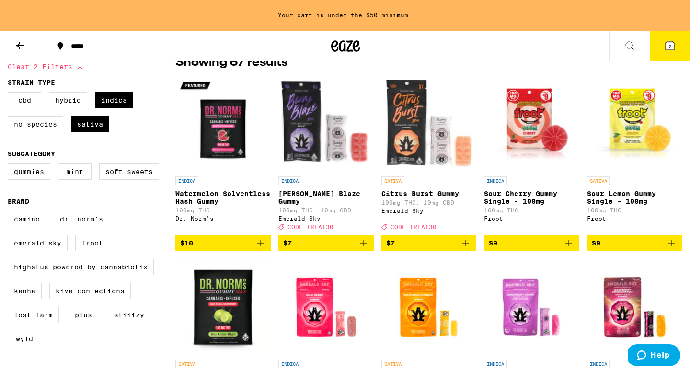
scroll to position [151, 0]
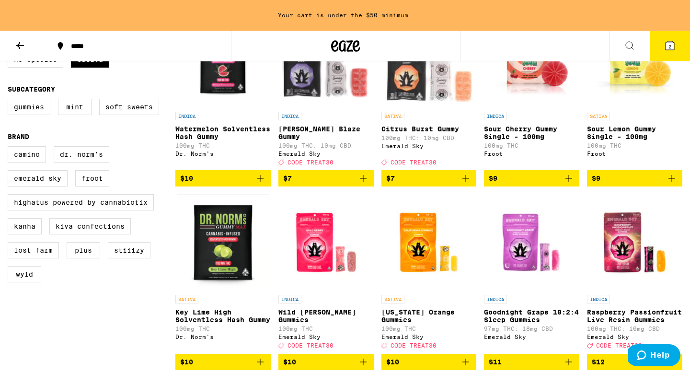
click at [227, 252] on img "Open page for Key Lime High Solventless Hash Gummy from Dr. Norm's" at bounding box center [223, 242] width 92 height 96
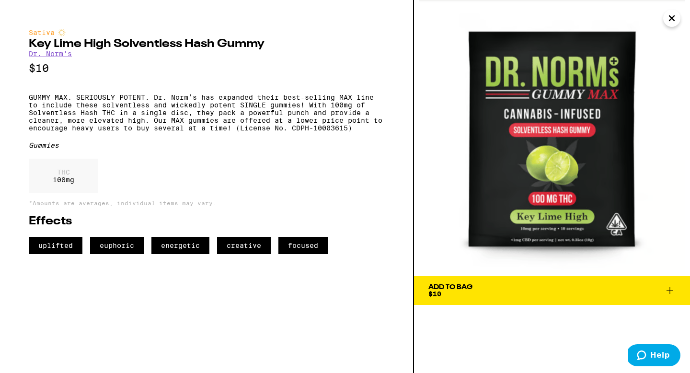
click at [664, 22] on button "Close" at bounding box center [671, 18] width 17 height 17
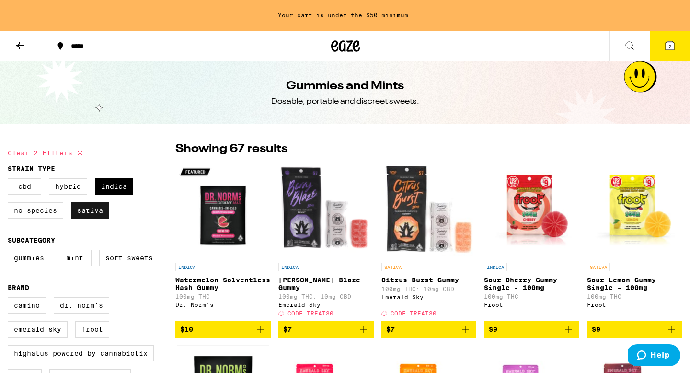
click at [80, 214] on label "Sativa" at bounding box center [90, 210] width 38 height 16
click at [10, 180] on input "Sativa" at bounding box center [10, 180] width 0 height 0
checkbox input "false"
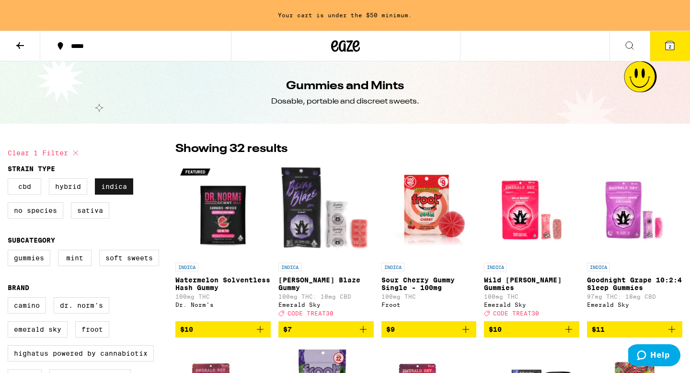
click at [119, 190] on label "Indica" at bounding box center [114, 186] width 38 height 16
click at [10, 180] on input "Indica" at bounding box center [10, 180] width 0 height 0
checkbox input "false"
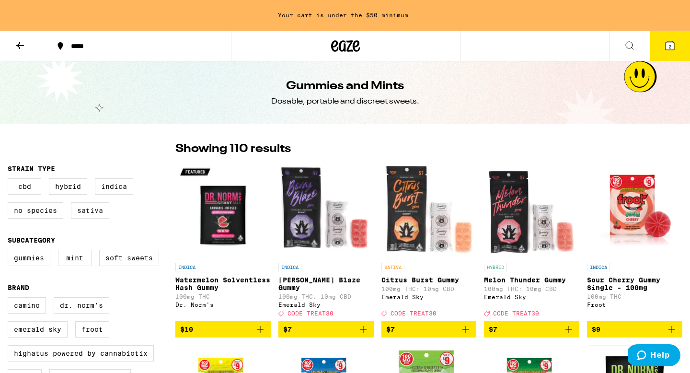
click at [94, 213] on label "Sativa" at bounding box center [90, 210] width 38 height 16
click at [10, 180] on input "Sativa" at bounding box center [10, 180] width 0 height 0
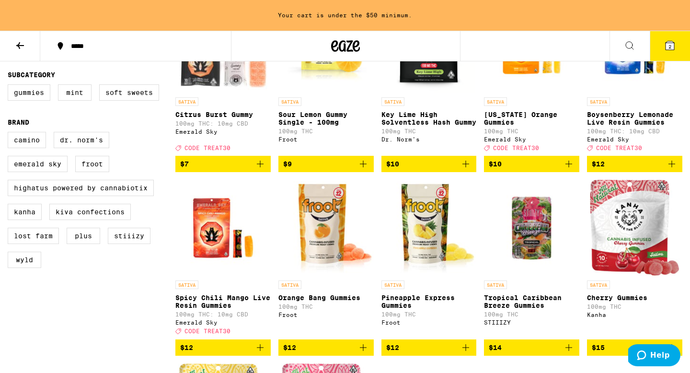
scroll to position [202, 0]
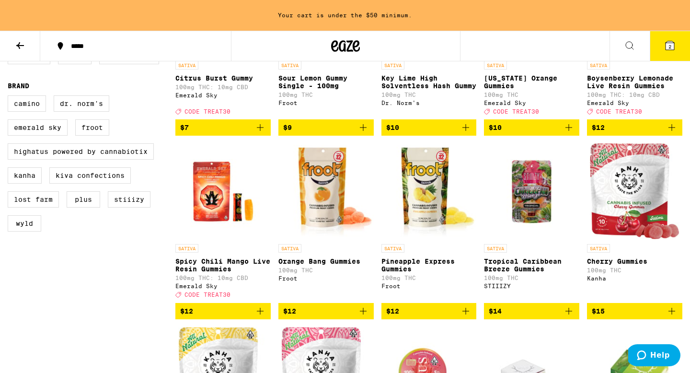
click at [439, 222] on img "Open page for Pineapple Express Gummies from Froot" at bounding box center [428, 191] width 95 height 96
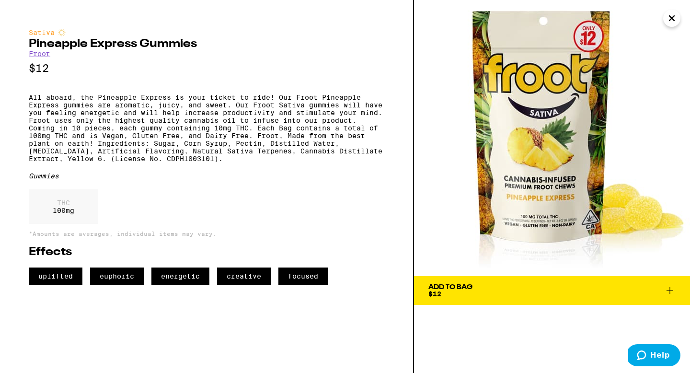
click at [669, 25] on icon "Close" at bounding box center [671, 18] width 11 height 14
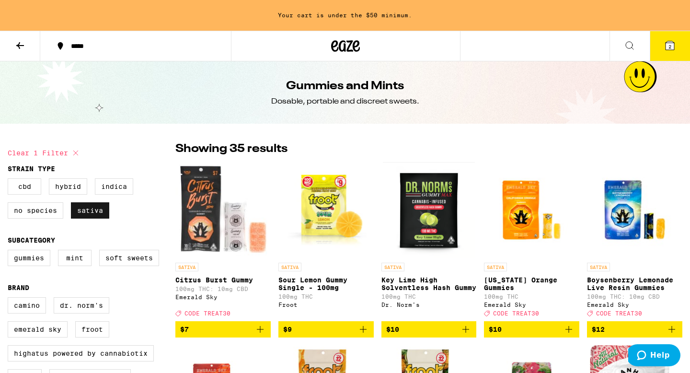
click at [86, 212] on label "Sativa" at bounding box center [90, 210] width 38 height 16
click at [10, 180] on input "Sativa" at bounding box center [10, 180] width 0 height 0
checkbox input "false"
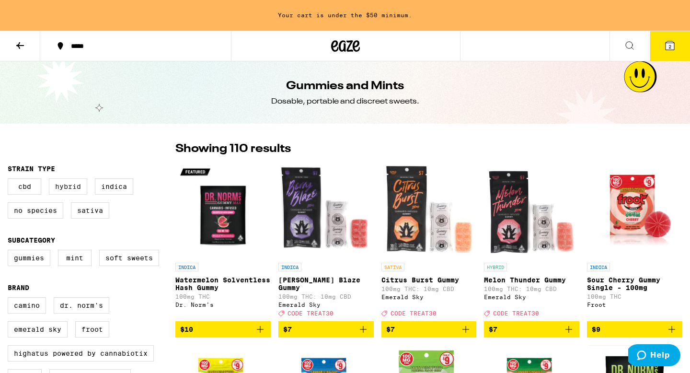
click at [77, 194] on label "Hybrid" at bounding box center [68, 186] width 38 height 16
click at [10, 180] on input "Hybrid" at bounding box center [10, 180] width 0 height 0
checkbox input "true"
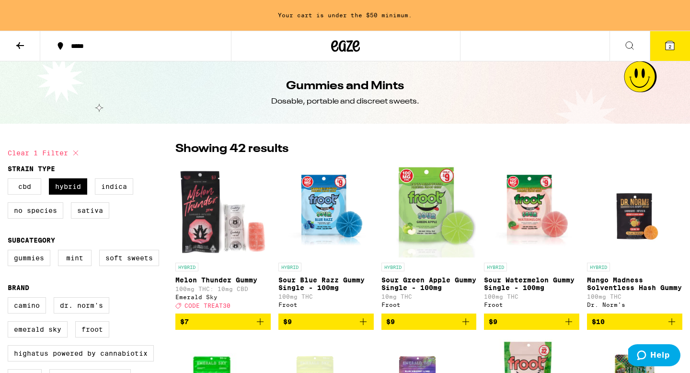
click at [618, 214] on img "Open page for Mango Madness Solventless Hash Gummy from Dr. Norm's" at bounding box center [634, 210] width 95 height 96
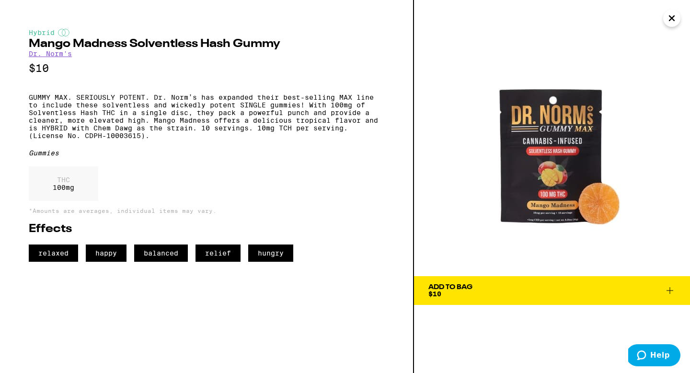
click at [478, 290] on span "Add To Bag $10" at bounding box center [551, 290] width 247 height 13
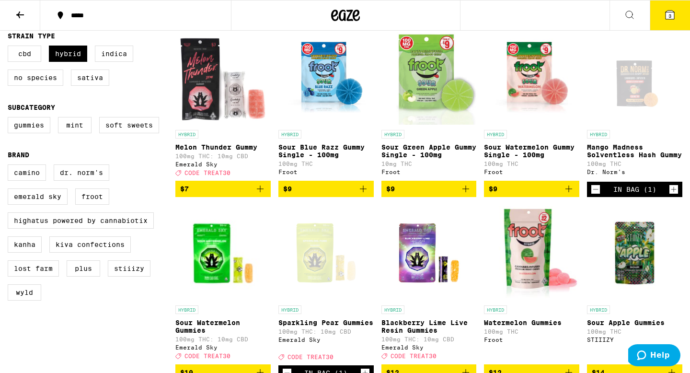
scroll to position [99, 0]
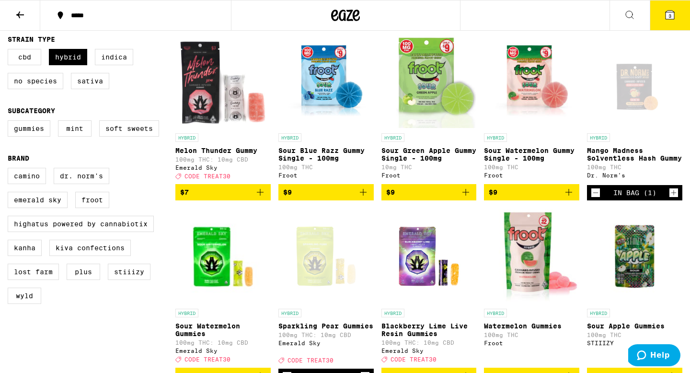
click at [215, 95] on img "Open page for Melon Thunder Gummy from Emerald Sky" at bounding box center [222, 81] width 95 height 96
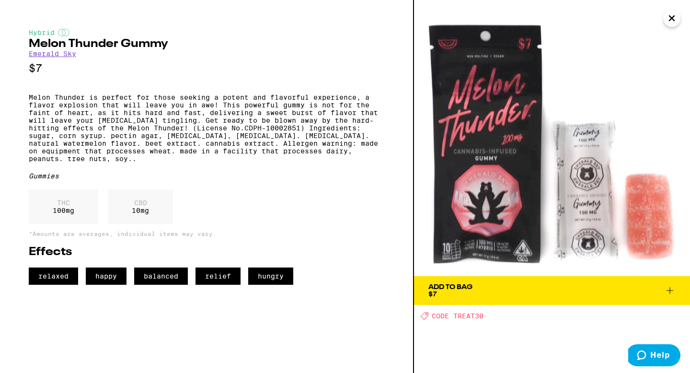
click at [672, 19] on icon "Close" at bounding box center [671, 18] width 5 height 5
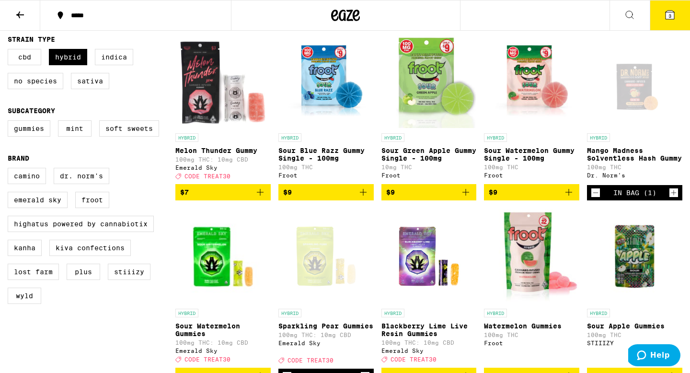
click at [326, 108] on img "Open page for Sour Blue Razz Gummy Single - 100mg from Froot" at bounding box center [325, 81] width 95 height 96
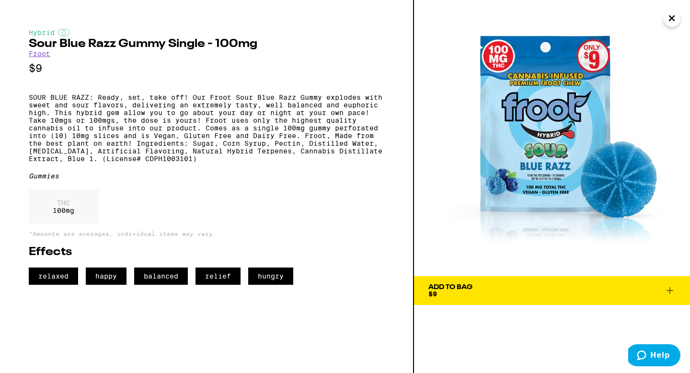
click at [669, 16] on icon "Close" at bounding box center [671, 18] width 5 height 5
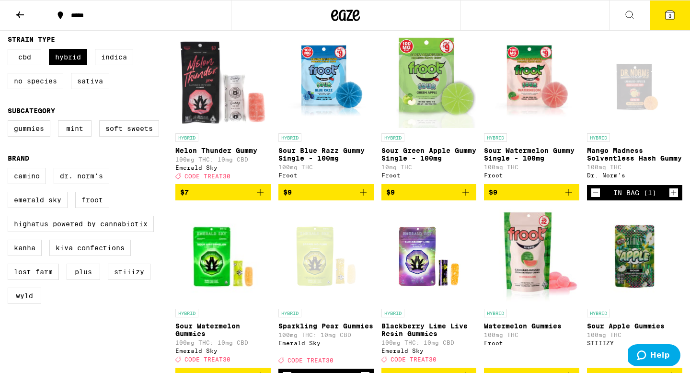
click at [685, 7] on button "3" at bounding box center [670, 15] width 40 height 30
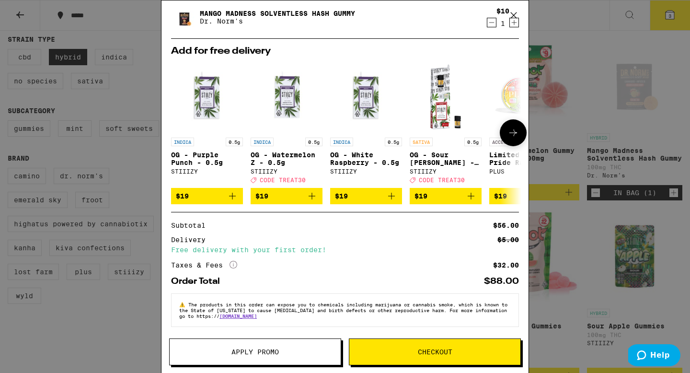
scroll to position [103, 0]
click at [234, 262] on icon "More Info" at bounding box center [233, 265] width 8 height 8
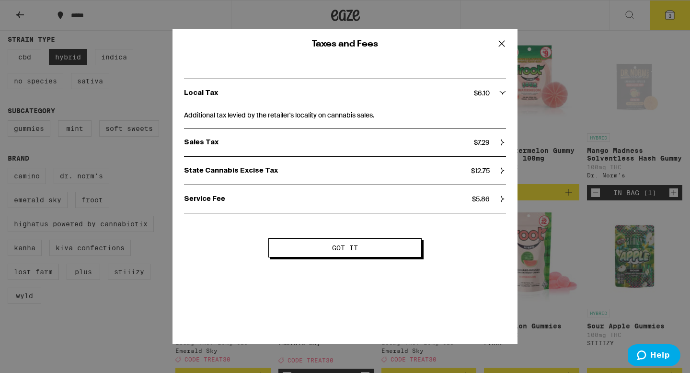
click at [308, 171] on p "State Cannabis Excise Tax" at bounding box center [327, 170] width 287 height 9
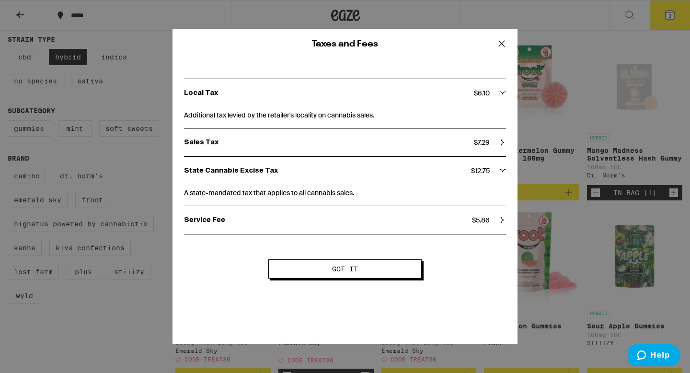
click at [352, 280] on div "Taxes and Fees Local Tax $ 6.10 Additional tax levied by the retailer's localit…" at bounding box center [344, 186] width 345 height 315
click at [298, 269] on button "Got it" at bounding box center [344, 268] width 153 height 19
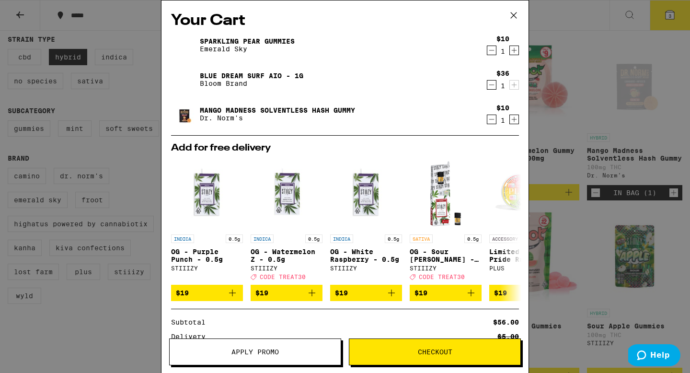
click at [245, 343] on button "Apply Promo" at bounding box center [255, 351] width 172 height 27
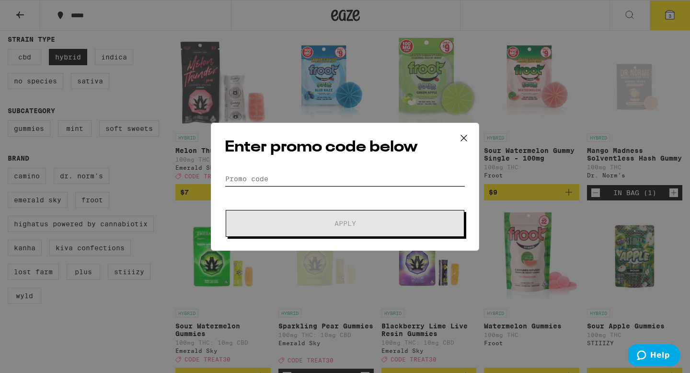
click at [271, 180] on input "Promo Code" at bounding box center [345, 179] width 240 height 14
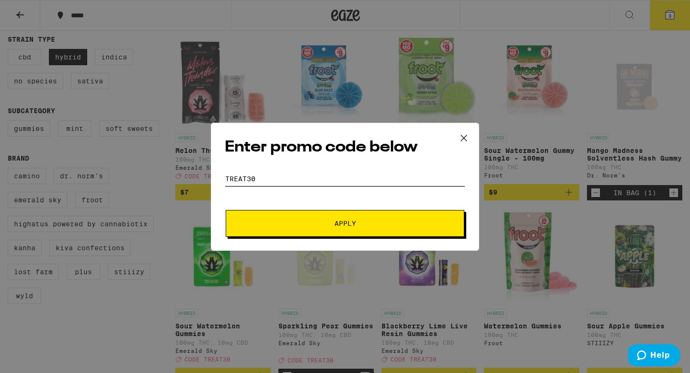
type input "treat30"
click at [226, 210] on button "Apply" at bounding box center [345, 223] width 239 height 27
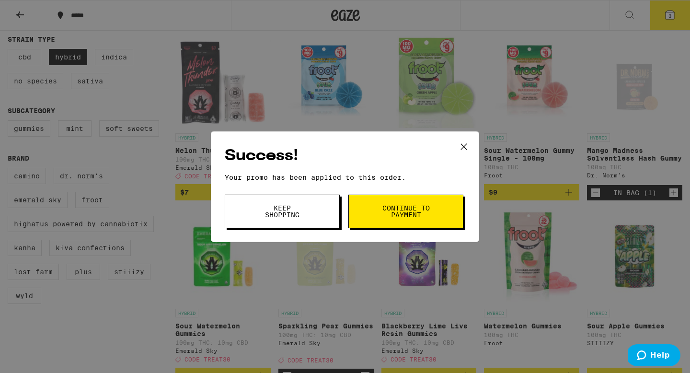
click at [362, 206] on button "Continue to payment" at bounding box center [405, 211] width 115 height 34
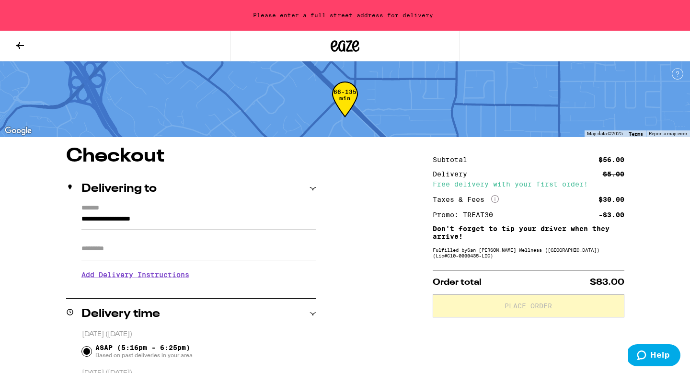
click at [15, 46] on icon at bounding box center [19, 45] width 11 height 11
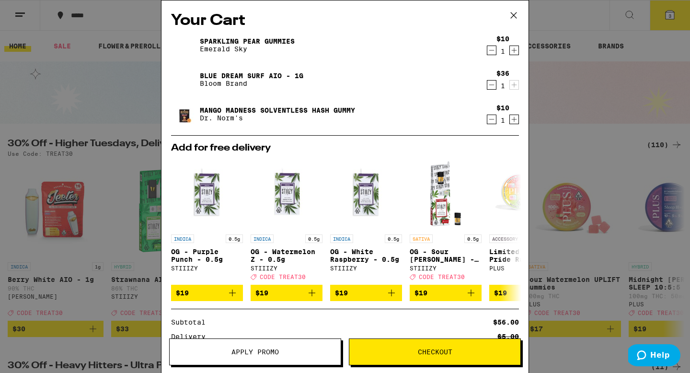
click at [491, 119] on icon "Decrement" at bounding box center [491, 119] width 5 height 0
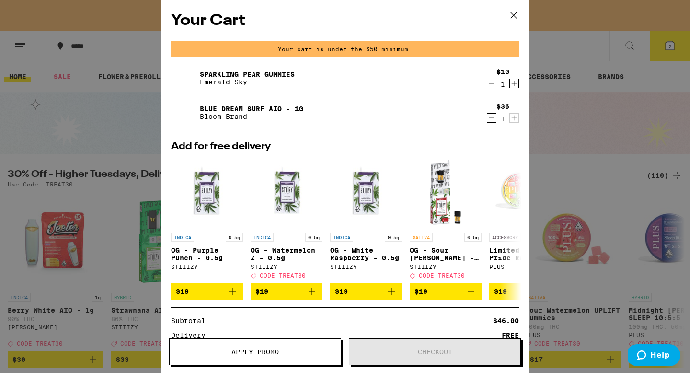
click at [515, 14] on icon at bounding box center [513, 15] width 14 height 14
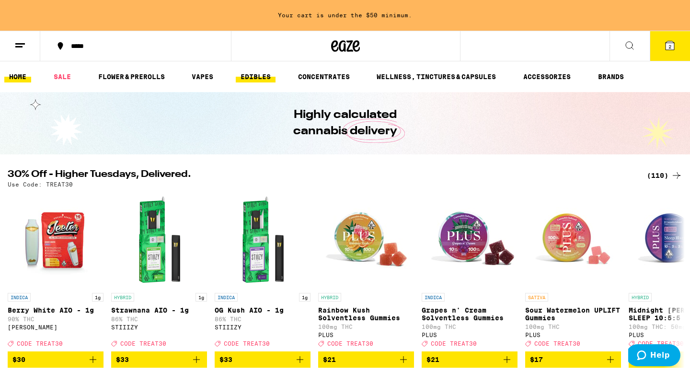
click at [255, 81] on link "EDIBLES" at bounding box center [256, 76] width 40 height 11
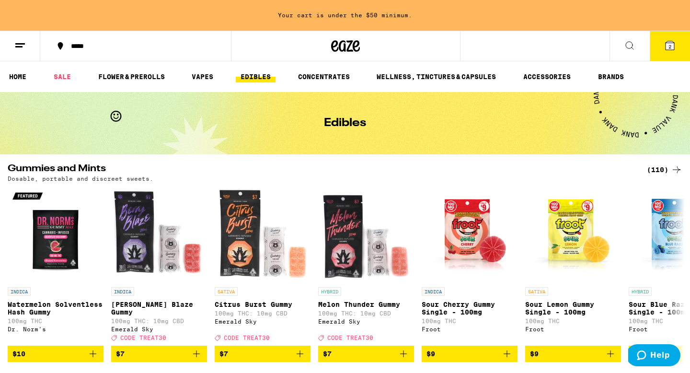
click at [660, 166] on div "(110)" at bounding box center [664, 169] width 35 height 11
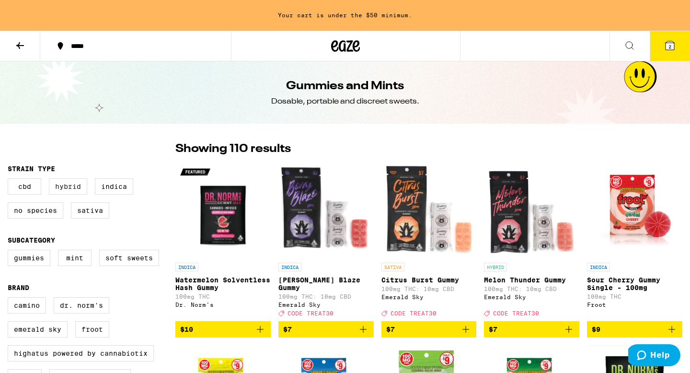
click at [67, 188] on label "Hybrid" at bounding box center [68, 186] width 38 height 16
click at [10, 180] on input "Hybrid" at bounding box center [10, 180] width 0 height 0
checkbox input "true"
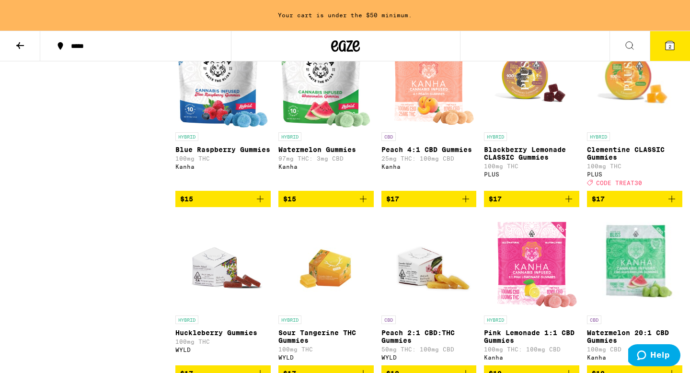
scroll to position [484, 0]
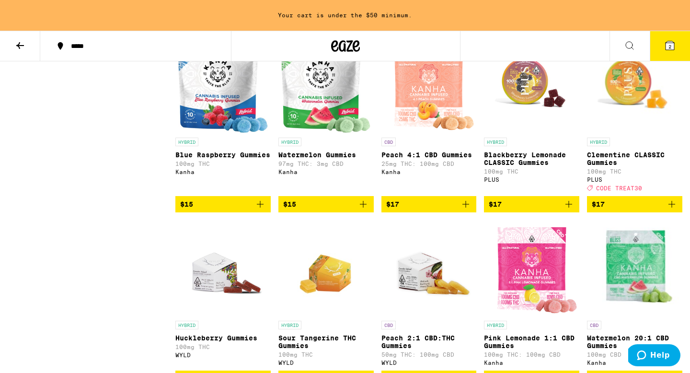
click at [632, 101] on img "Open page for Clementine CLASSIC Gummies from PLUS" at bounding box center [634, 85] width 95 height 96
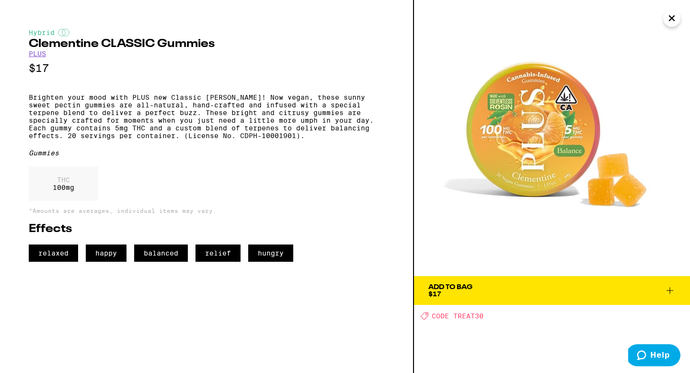
click at [678, 15] on button "Close" at bounding box center [671, 18] width 17 height 17
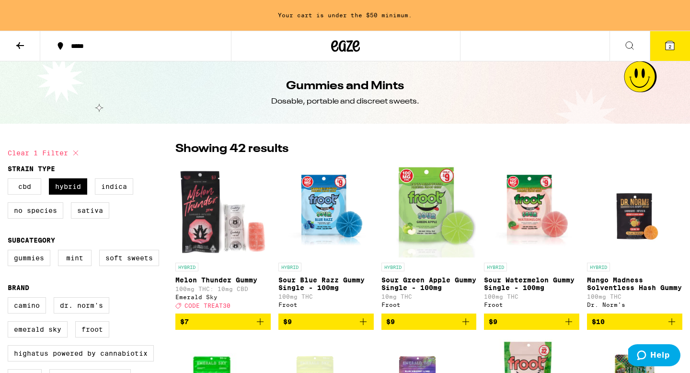
click at [219, 326] on span "$7" at bounding box center [223, 321] width 86 height 11
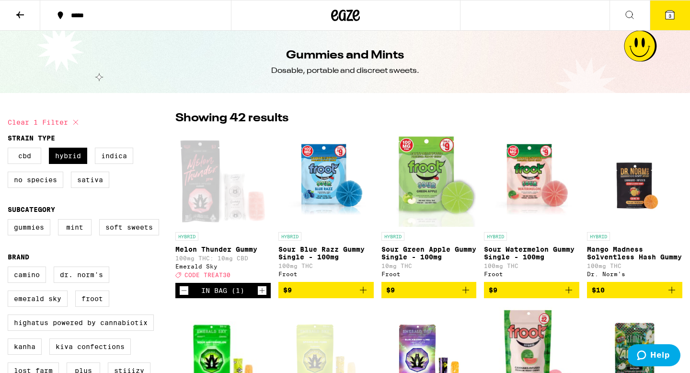
click at [665, 18] on icon at bounding box center [669, 15] width 9 height 9
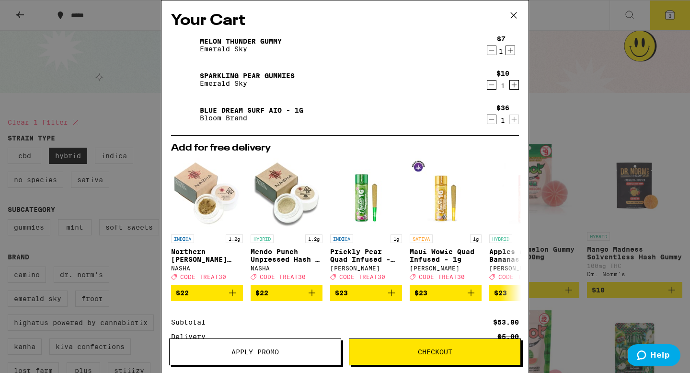
click at [400, 356] on button "Checkout" at bounding box center [435, 351] width 172 height 27
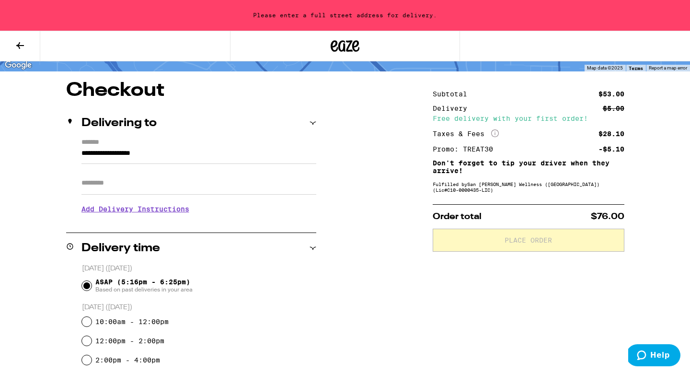
scroll to position [67, 0]
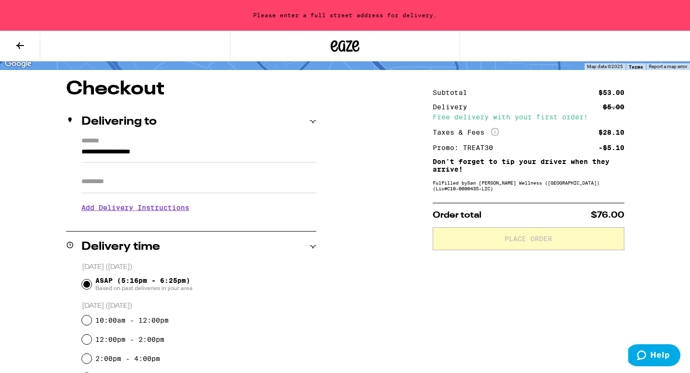
click at [209, 155] on input "**********" at bounding box center [198, 154] width 235 height 16
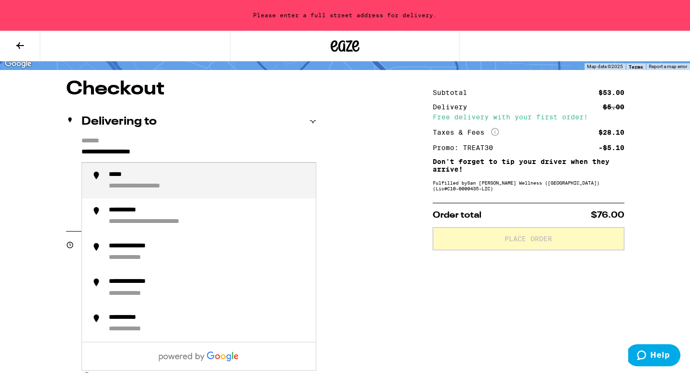
click at [209, 155] on input "**********" at bounding box center [198, 154] width 235 height 16
click at [198, 182] on div "**********" at bounding box center [208, 181] width 199 height 21
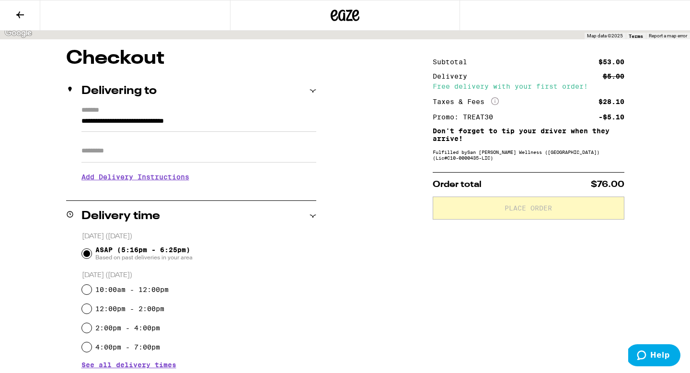
type input "**********"
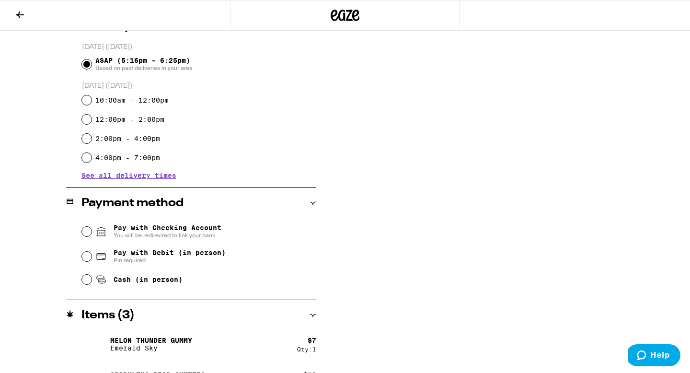
scroll to position [264, 0]
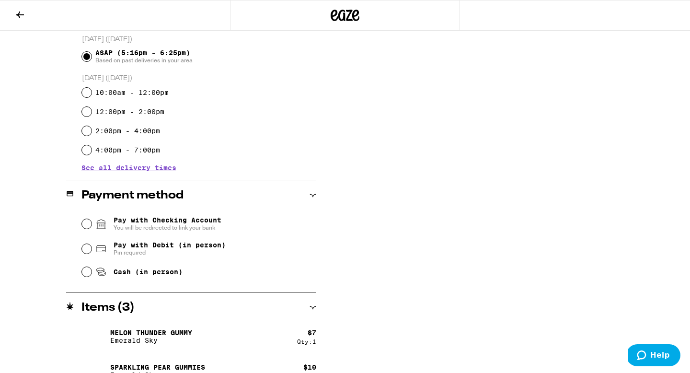
click at [130, 249] on span "Pay with Debit (in person)" at bounding box center [170, 245] width 112 height 8
click at [92, 250] on input "Pay with Debit (in person) Pin required" at bounding box center [87, 249] width 10 height 10
radio input "true"
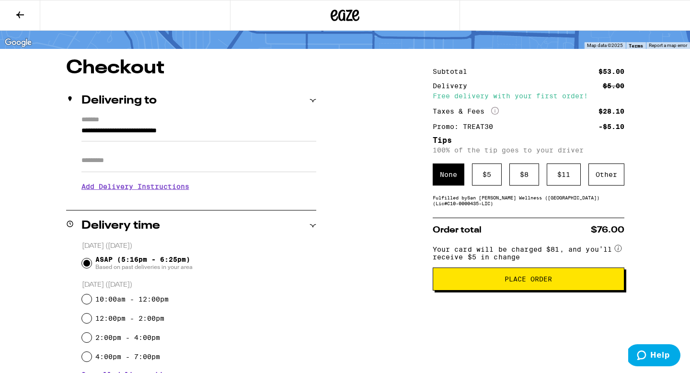
scroll to position [42, 0]
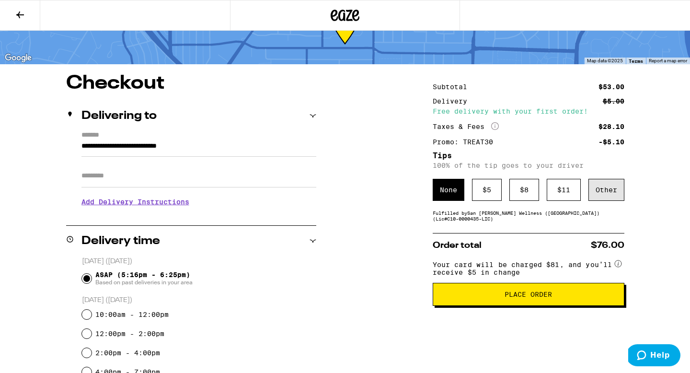
click at [600, 189] on div "Other" at bounding box center [606, 190] width 36 height 22
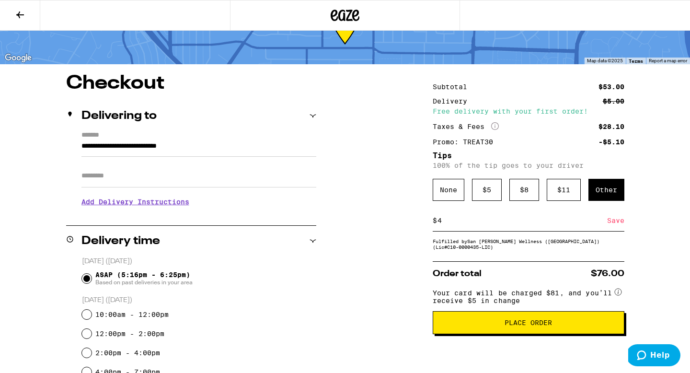
type input "4"
click at [377, 264] on div "**********" at bounding box center [345, 361] width 690 height 575
click at [613, 222] on div "Save" at bounding box center [615, 220] width 17 height 21
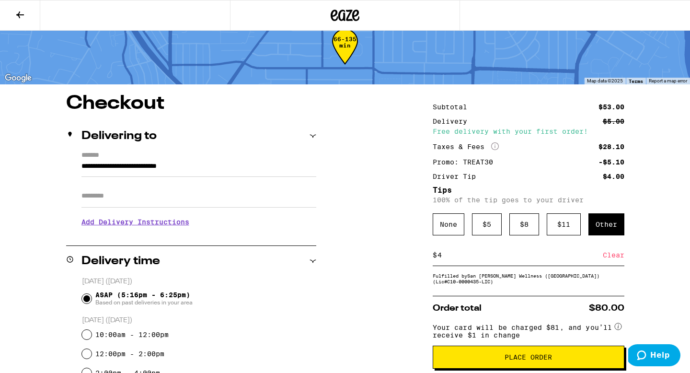
scroll to position [15, 0]
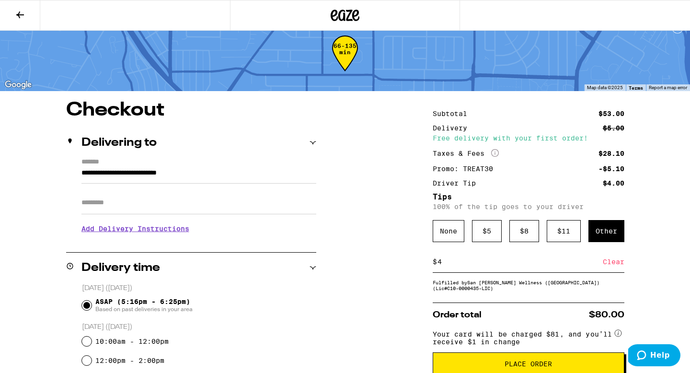
click at [461, 266] on input "4" at bounding box center [520, 261] width 166 height 9
type input "6"
click at [492, 235] on div "$ 5" at bounding box center [487, 231] width 30 height 22
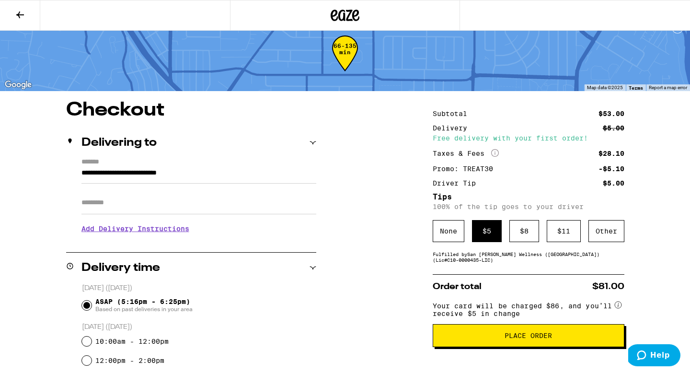
scroll to position [54, 0]
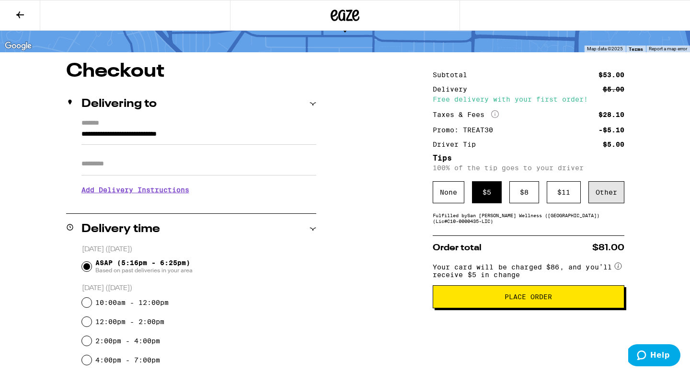
click at [595, 197] on div "Other" at bounding box center [606, 192] width 36 height 22
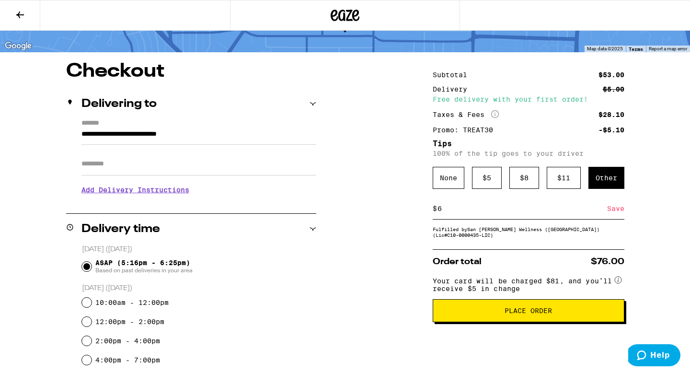
scroll to position [85, 0]
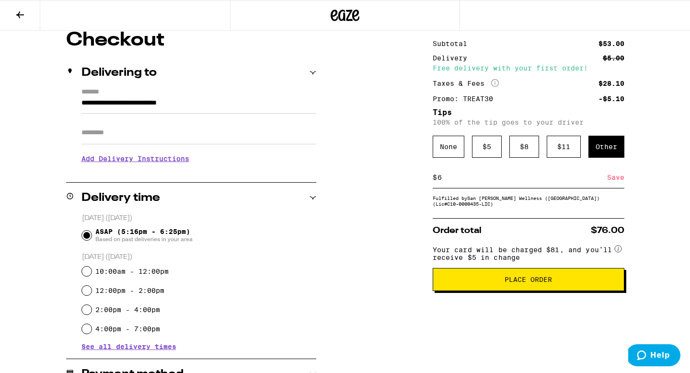
type input "6"
click at [470, 283] on span "Place Order" at bounding box center [528, 279] width 175 height 7
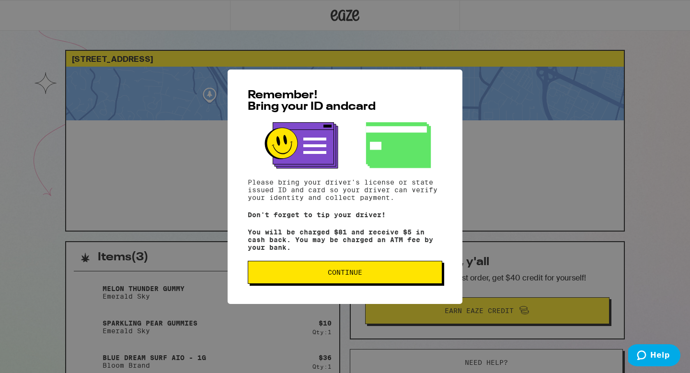
click at [352, 275] on span "Continue" at bounding box center [345, 272] width 34 height 7
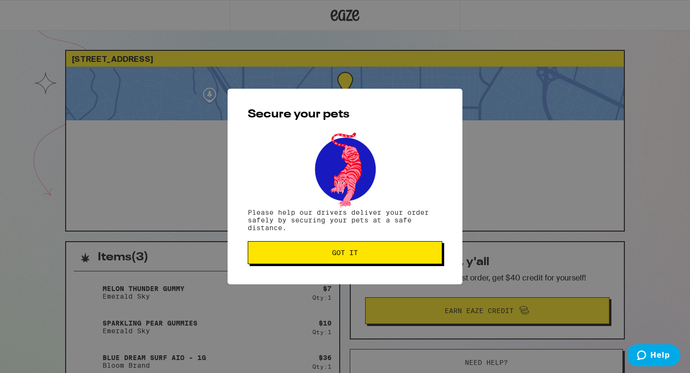
click at [346, 254] on span "Got it" at bounding box center [345, 252] width 26 height 7
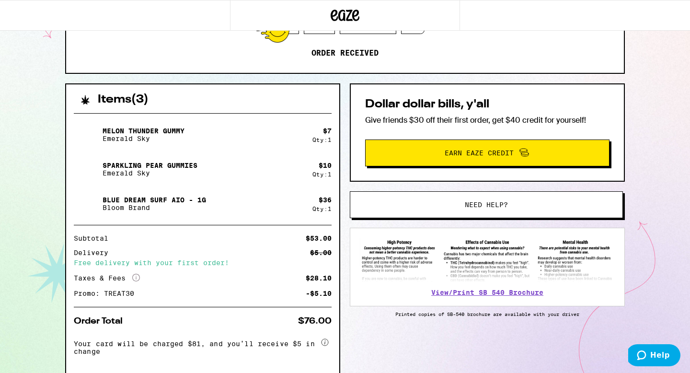
scroll to position [203, 0]
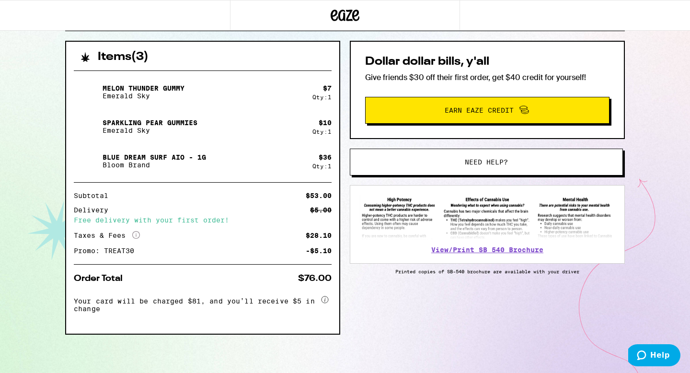
click at [323, 298] on circle at bounding box center [324, 299] width 7 height 7
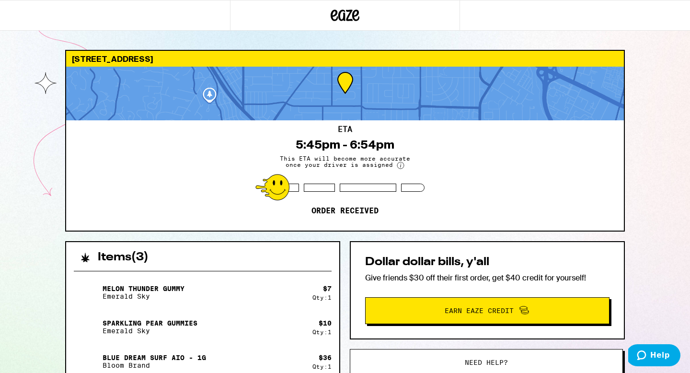
scroll to position [53, 0]
